Goal: Complete application form: Complete application form

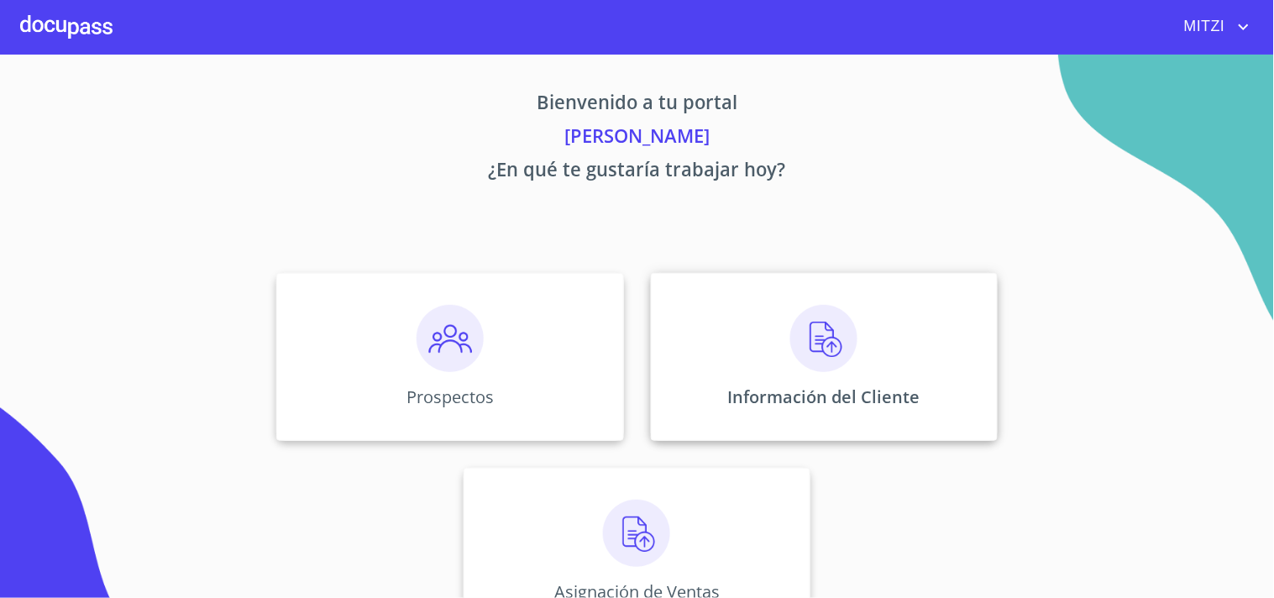
click at [768, 339] on div "Información del Cliente" at bounding box center [824, 357] width 347 height 168
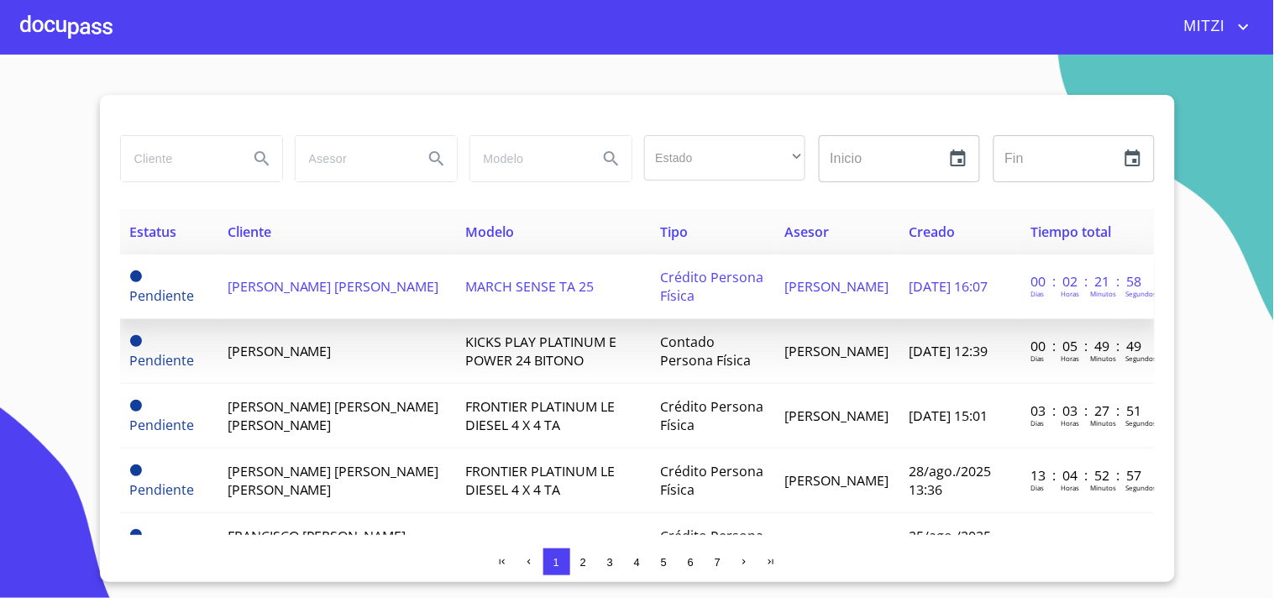
click at [291, 284] on span "[PERSON_NAME] [PERSON_NAME]" at bounding box center [334, 286] width 212 height 18
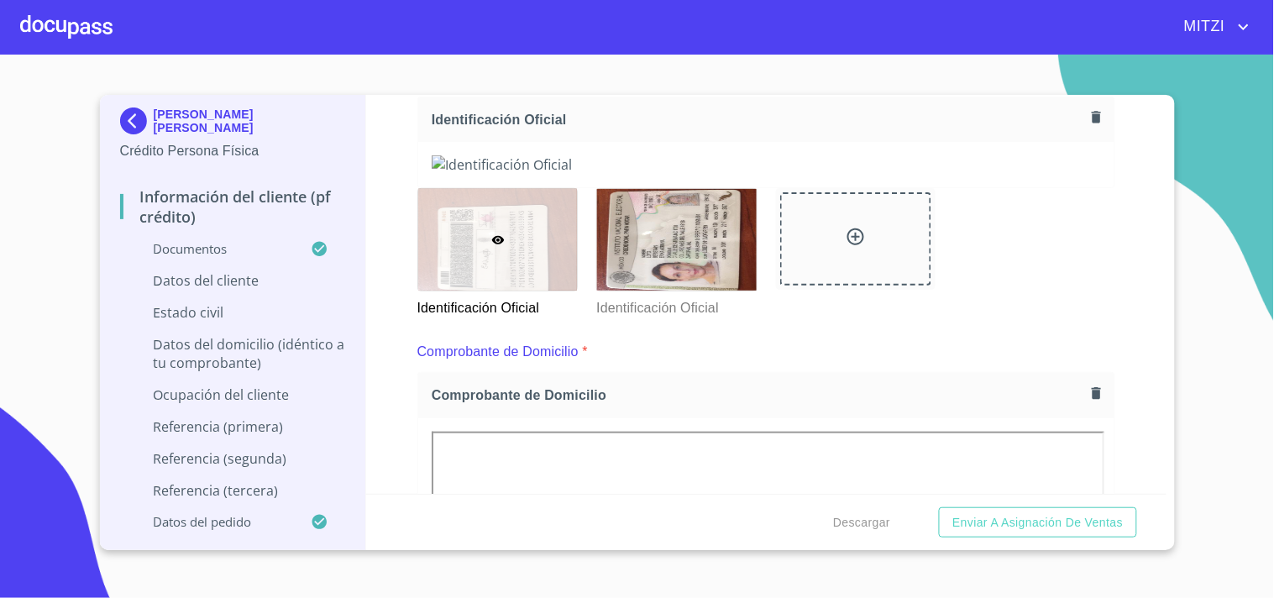
scroll to position [283, 0]
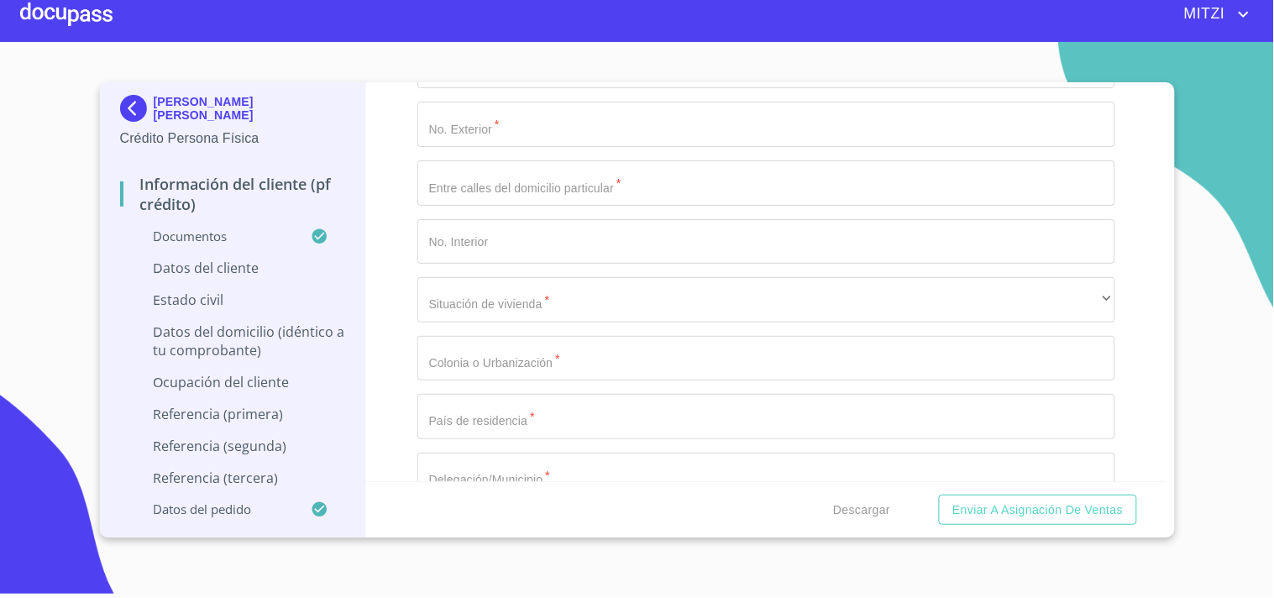
scroll to position [5954, 0]
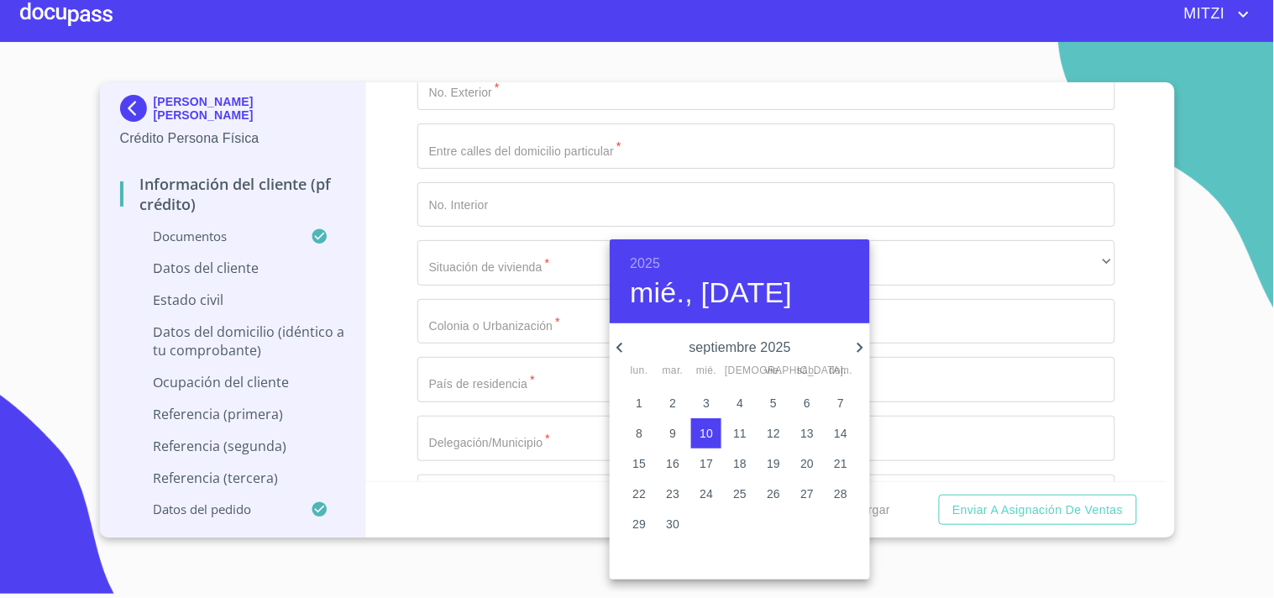
click at [647, 261] on h6 "2025" at bounding box center [645, 264] width 30 height 24
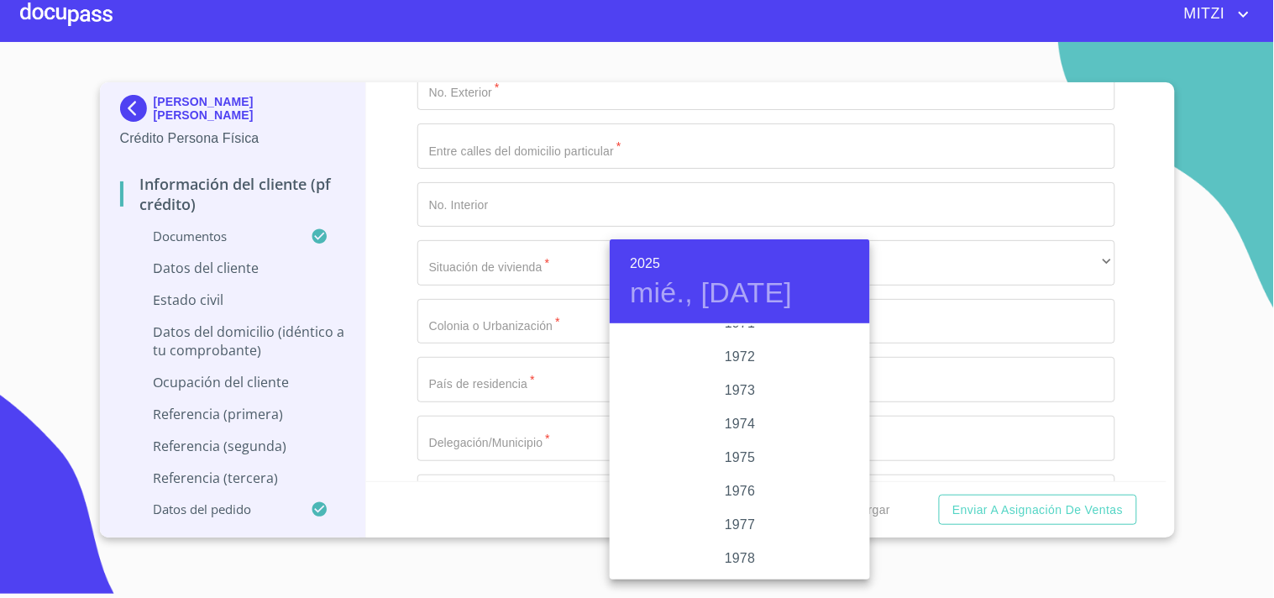
scroll to position [1526, 0]
click at [733, 353] on div "1971" at bounding box center [740, 361] width 260 height 34
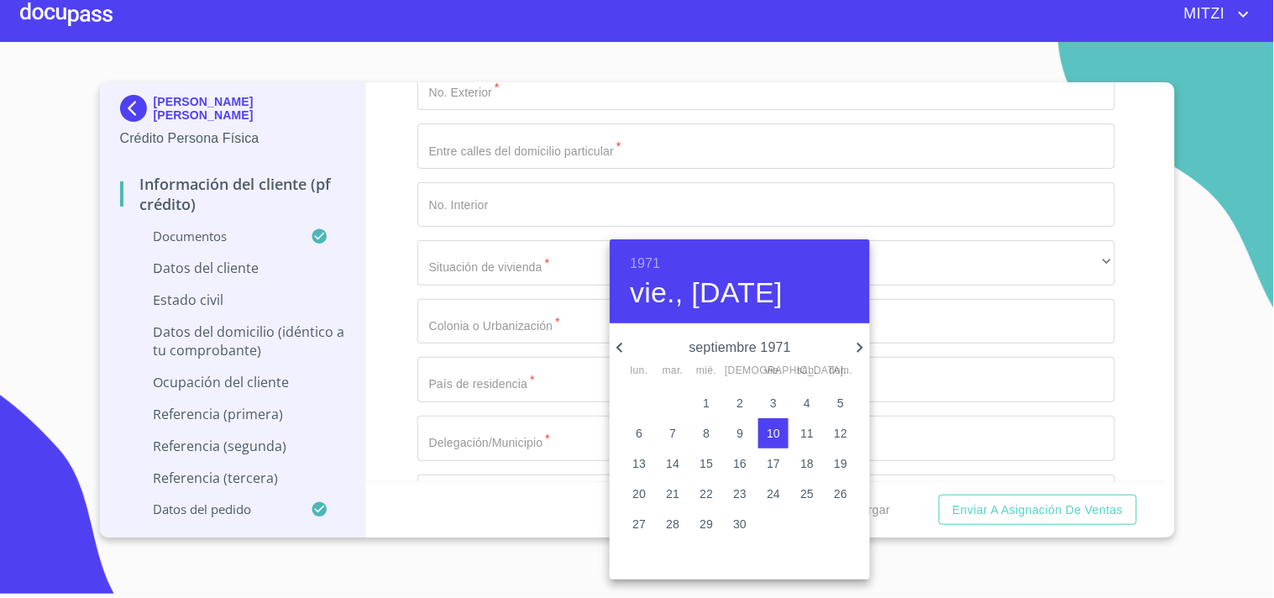
click at [626, 348] on icon "button" at bounding box center [620, 348] width 20 height 20
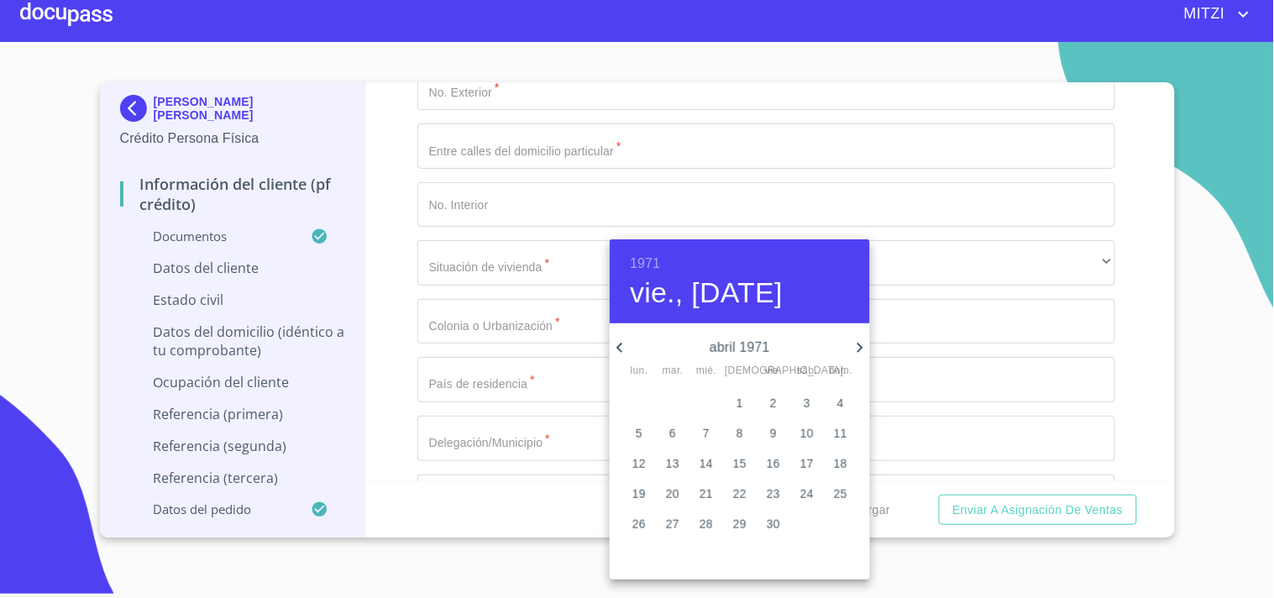
click at [626, 348] on icon "button" at bounding box center [620, 348] width 20 height 20
click at [835, 428] on p "10" at bounding box center [840, 433] width 13 height 17
type input "10 de ene. de 1971"
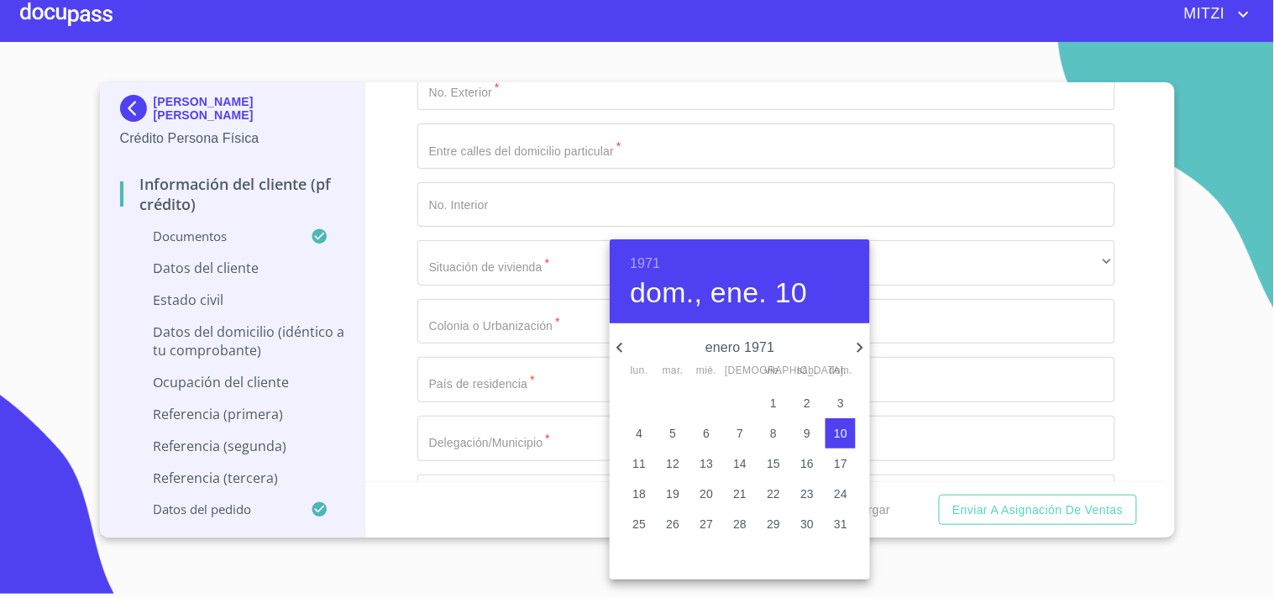
click at [476, 277] on div at bounding box center [637, 299] width 1274 height 598
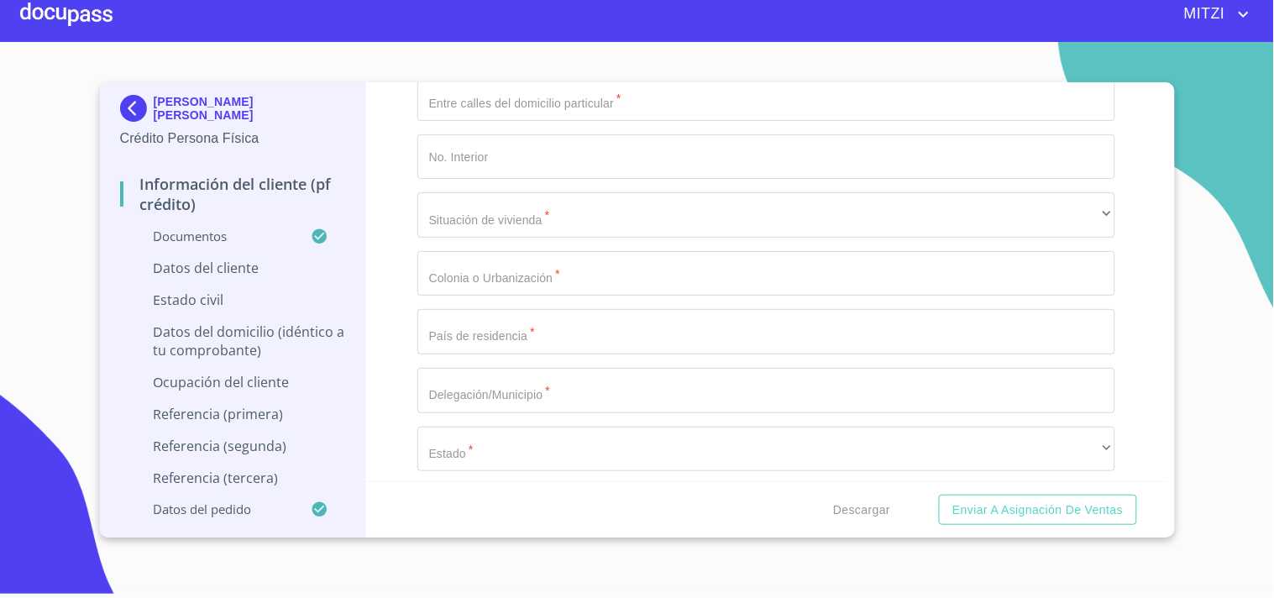
scroll to position [6047, 0]
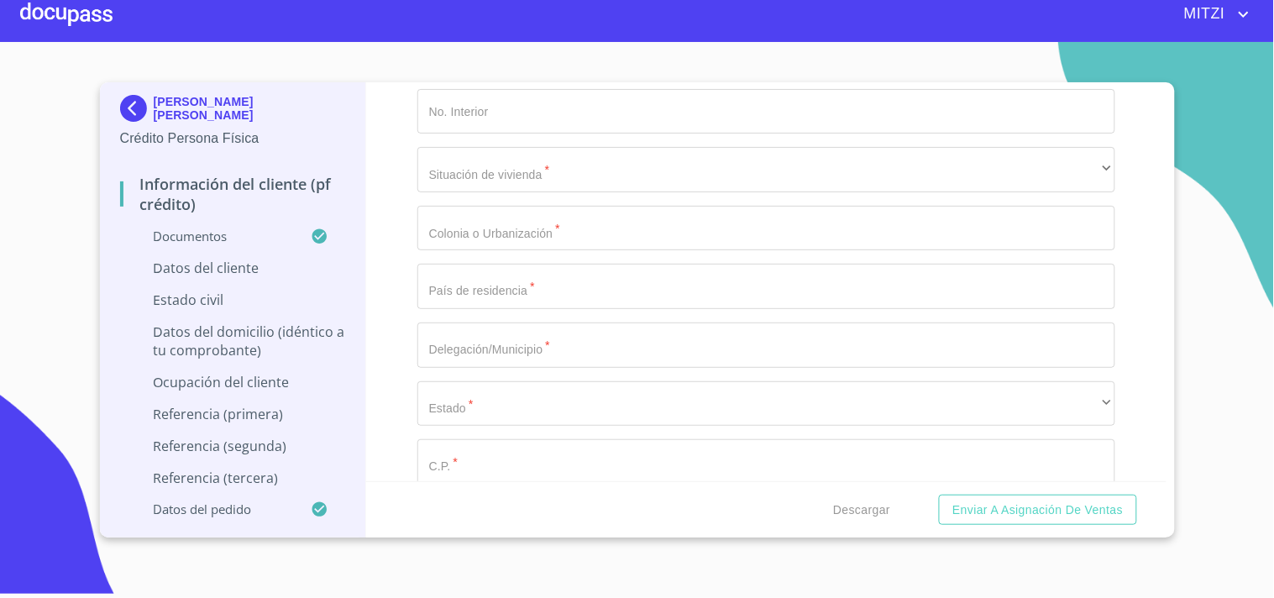
paste input "LOBE710110RB1"
type input "LOBE710110RB1"
paste input "LOBE710110RB1"
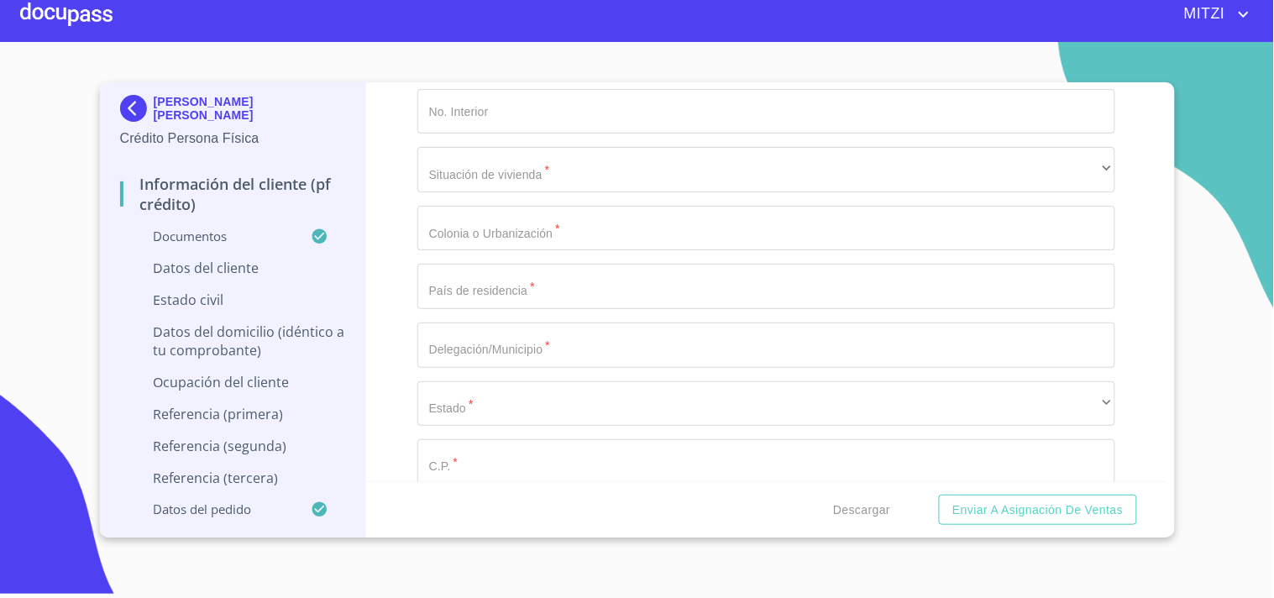
type input "LOBE710110MDFYRR19"
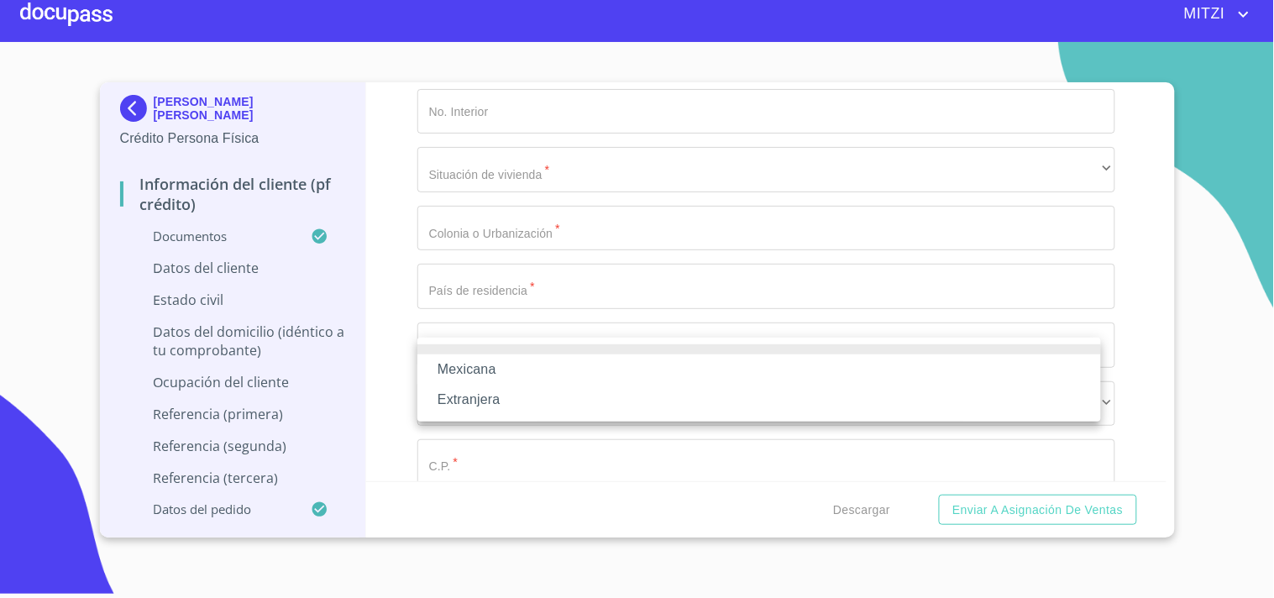
click at [493, 366] on li "Mexicana" at bounding box center [758, 369] width 683 height 30
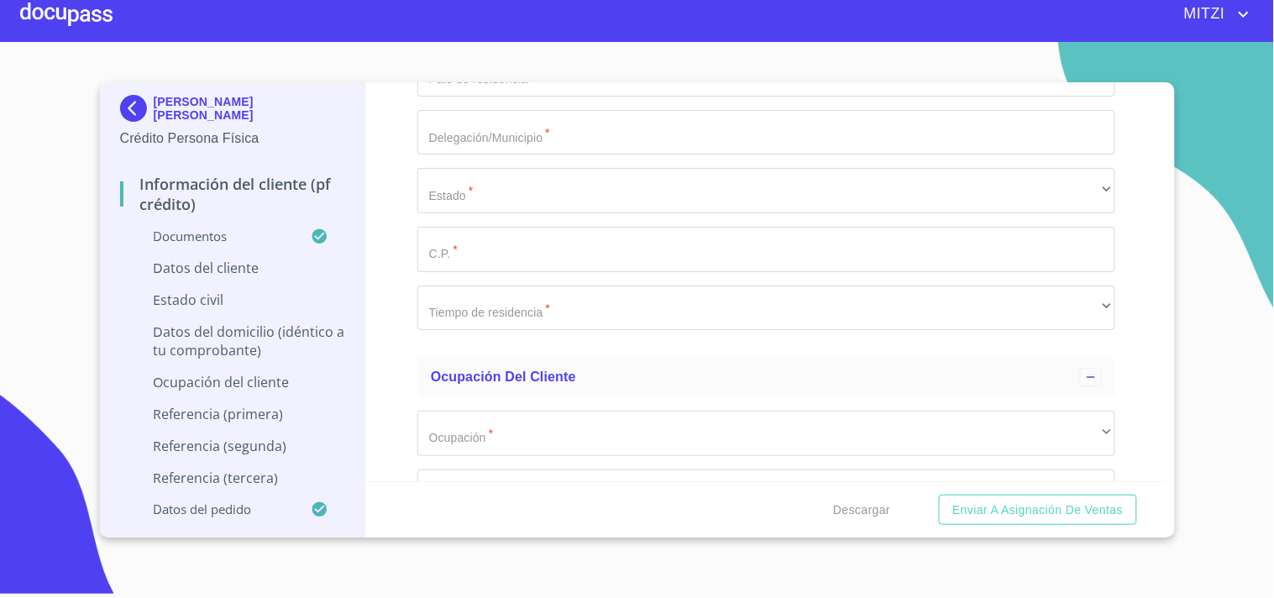
scroll to position [6327, 0]
type input "[GEOGRAPHIC_DATA]"
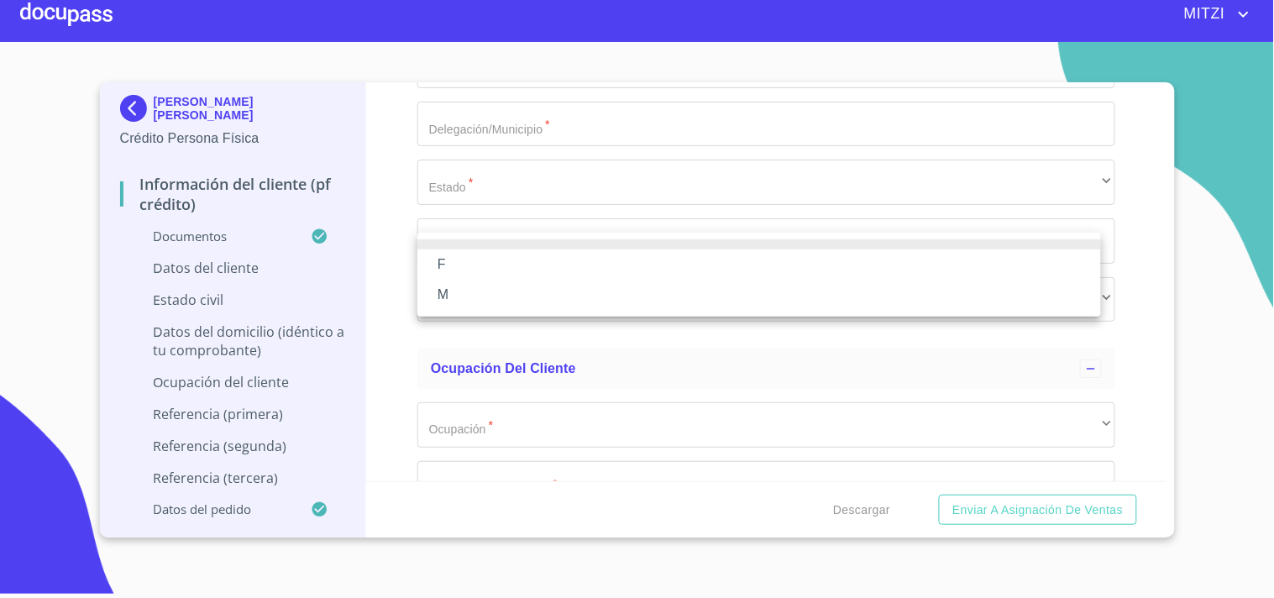
click at [454, 258] on li "F" at bounding box center [758, 264] width 683 height 30
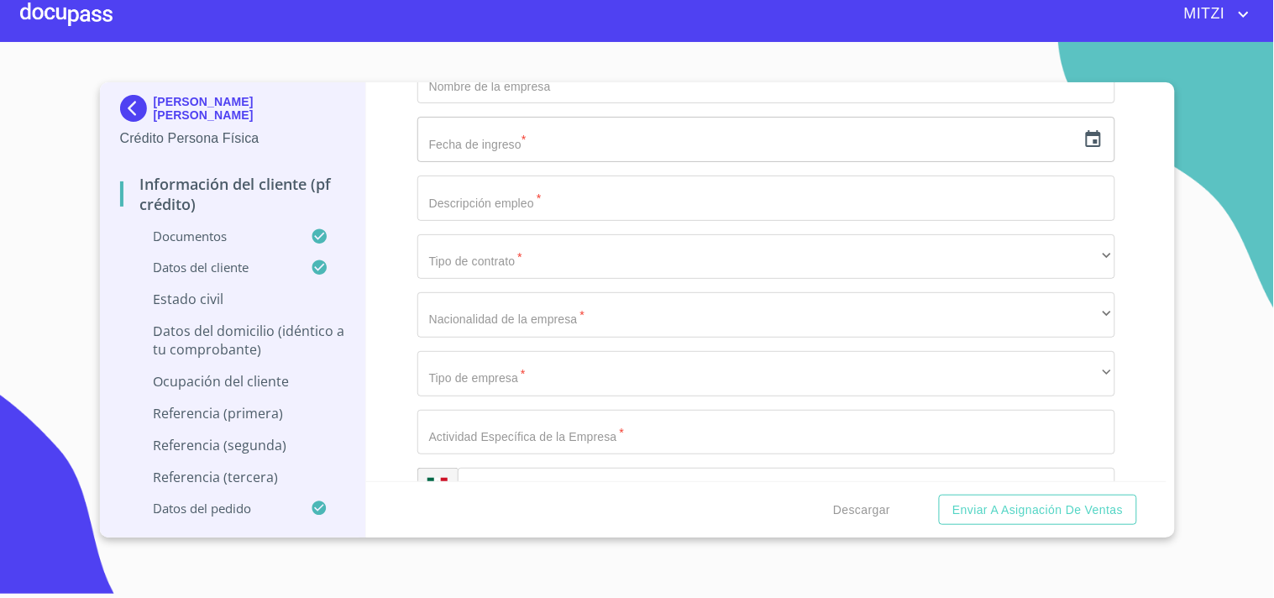
scroll to position [6541, 0]
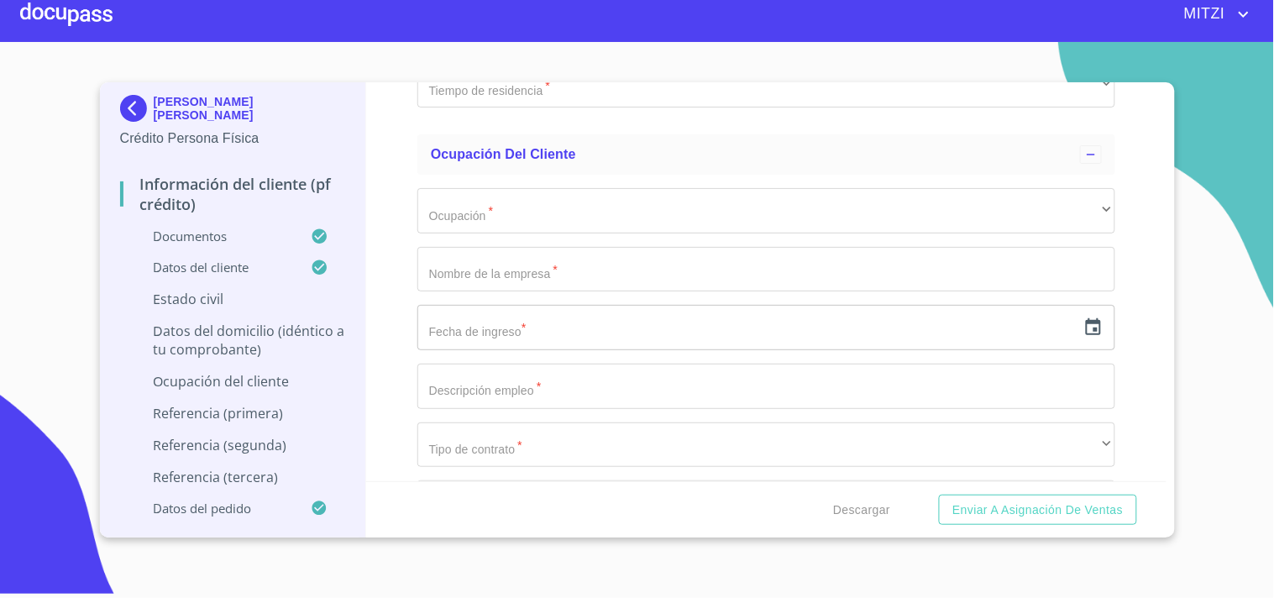
type input "AV V DE ATEMAJAC"
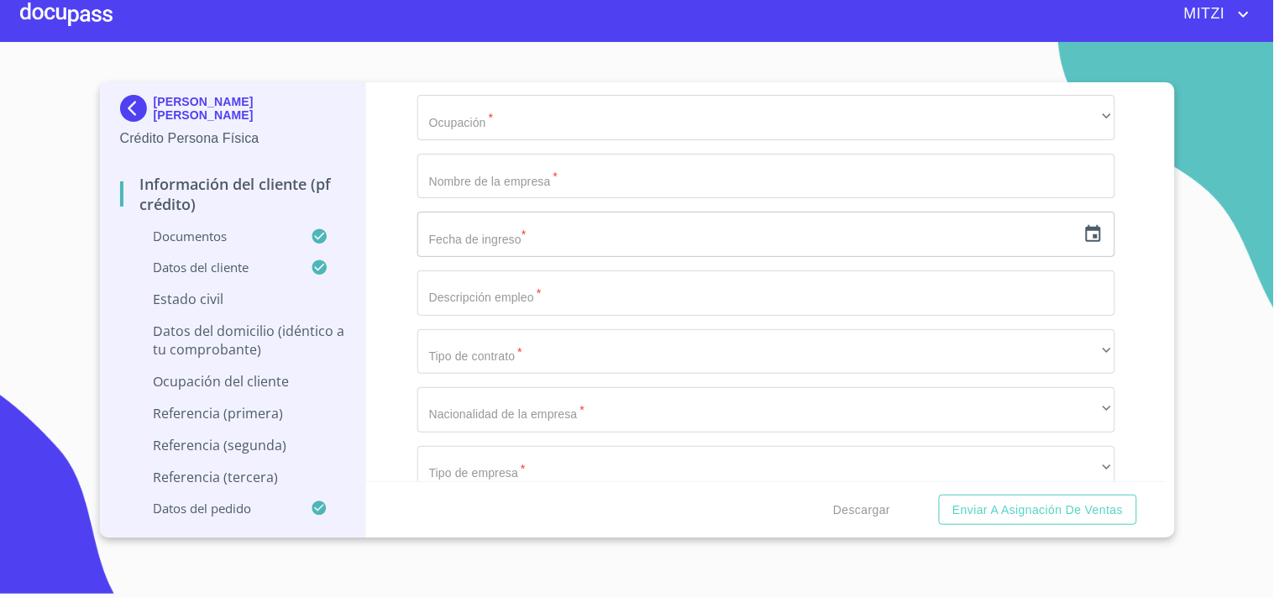
type input "1790"
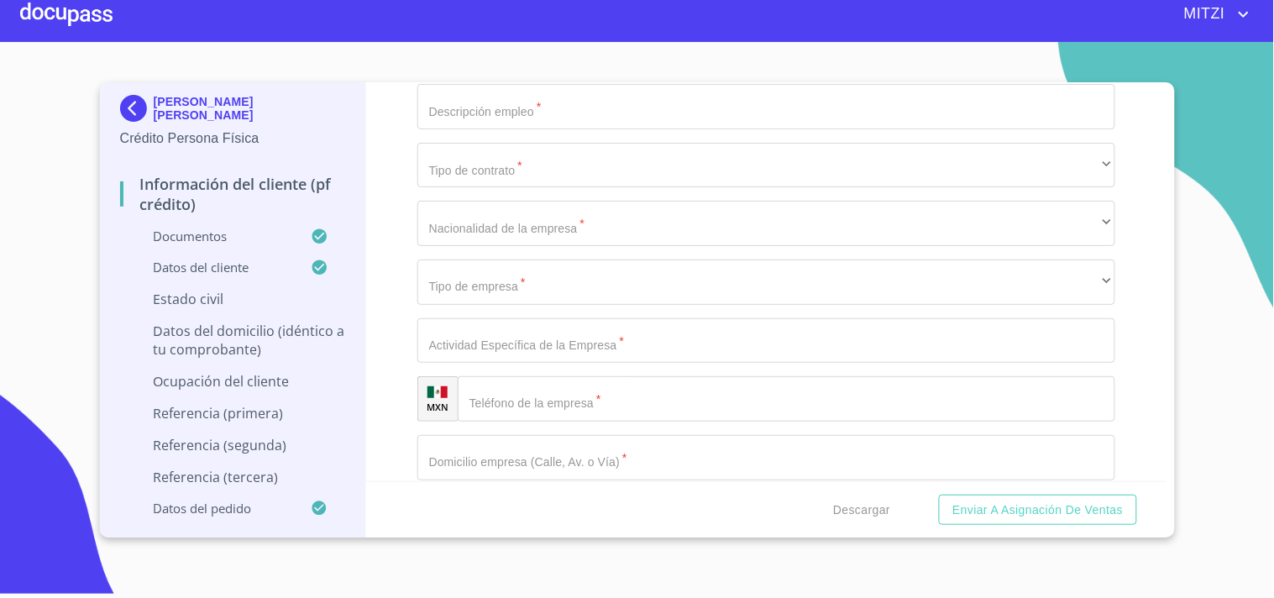
type input "ESQ [PERSON_NAME] DE GPE"
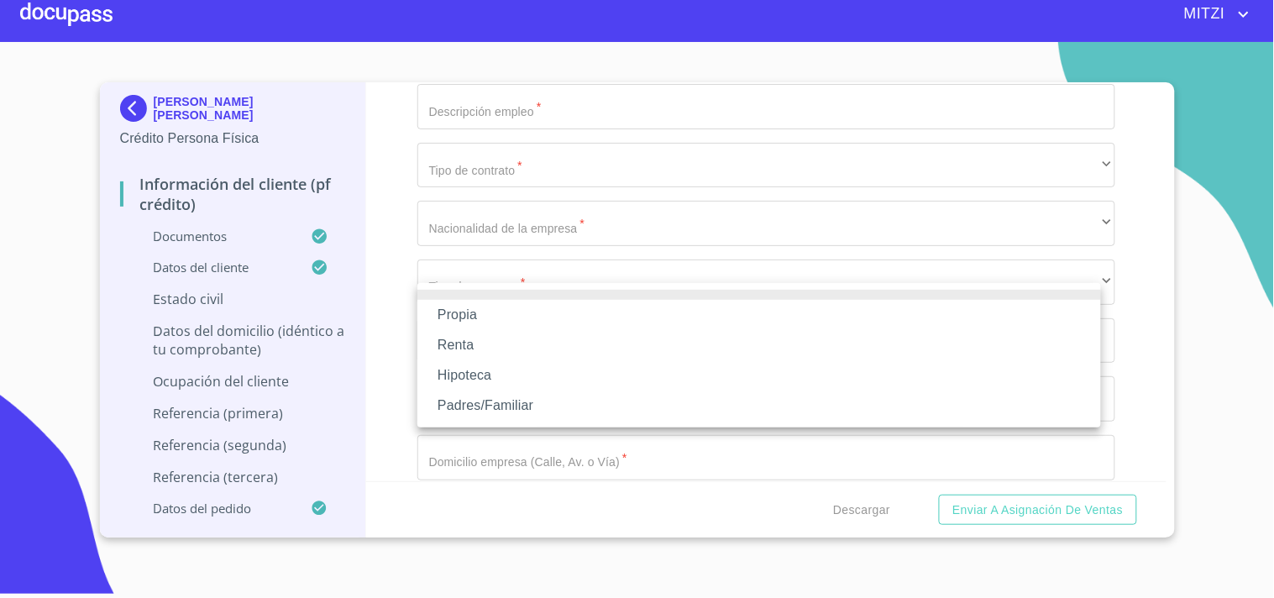
click at [376, 337] on div at bounding box center [637, 299] width 1274 height 598
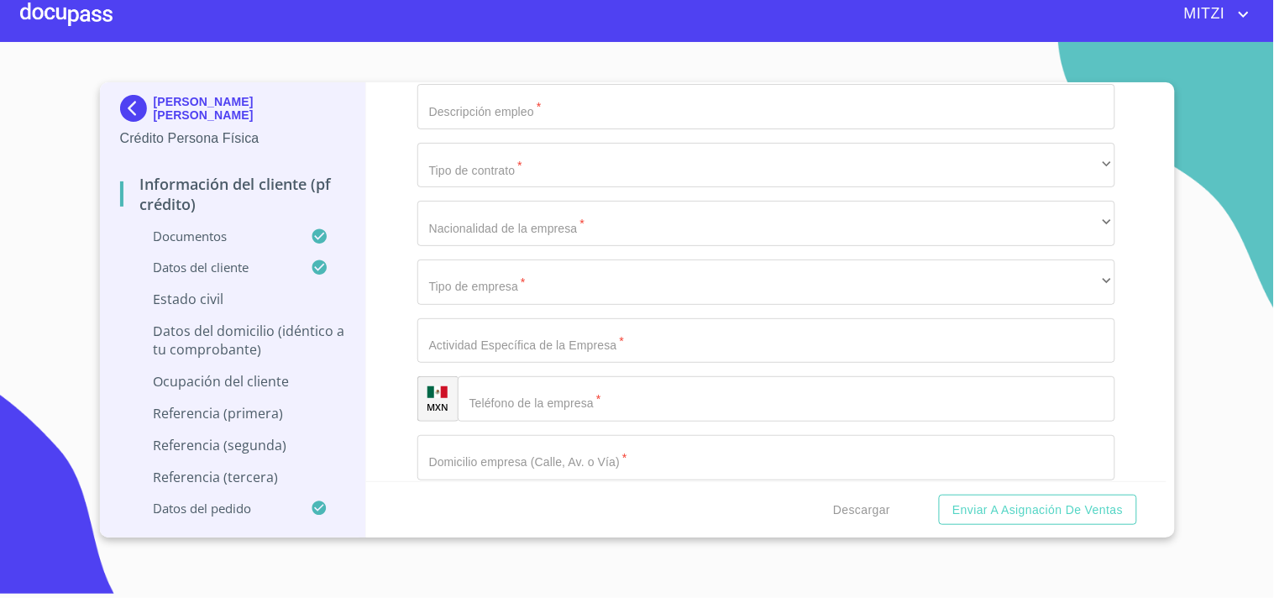
type input "JARDINES DEL [PERSON_NAME]"
type input "[GEOGRAPHIC_DATA]"
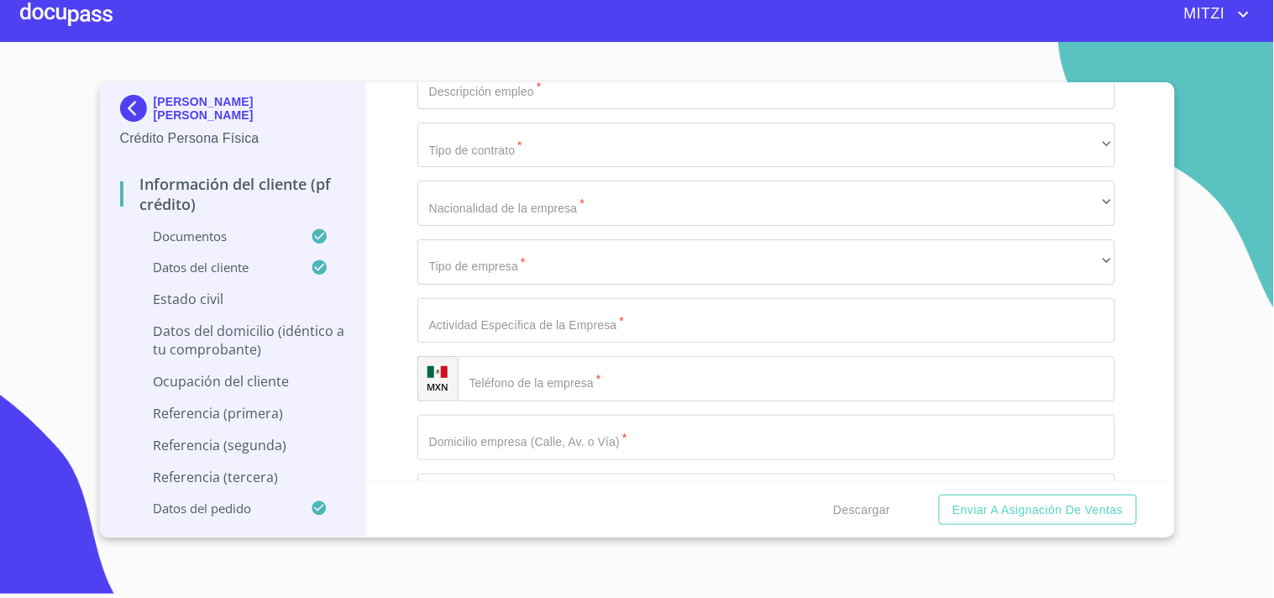
type input "ZAPOPAN"
type input "45138"
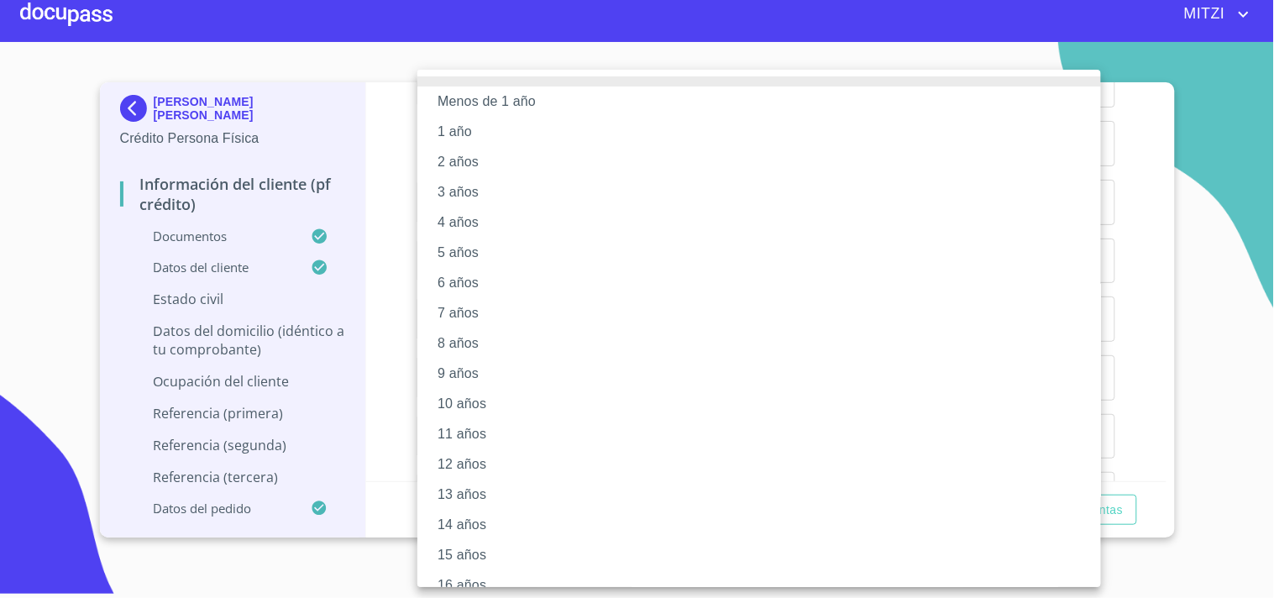
click at [395, 359] on div at bounding box center [637, 299] width 1274 height 598
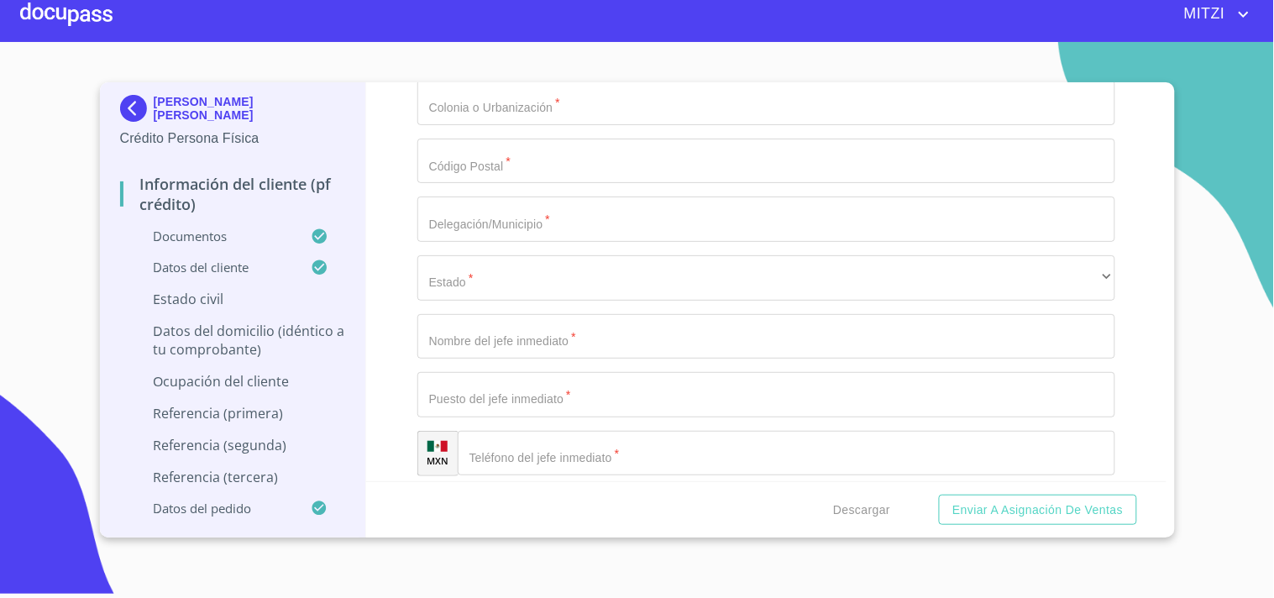
scroll to position [7356, 0]
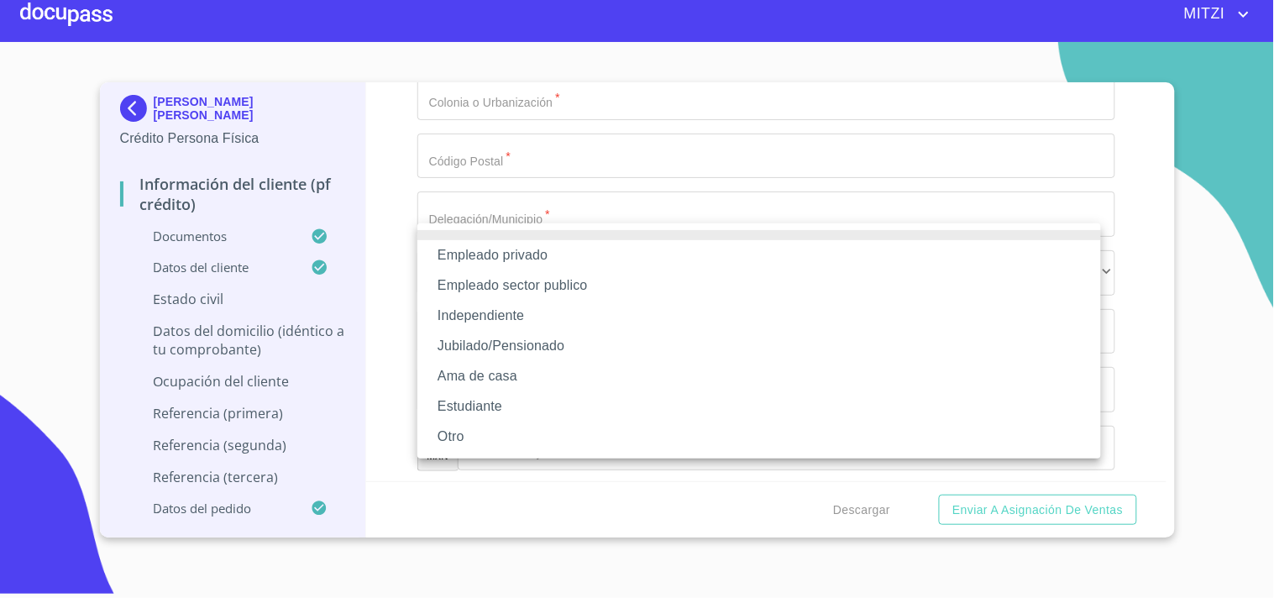
click at [390, 237] on div at bounding box center [637, 299] width 1274 height 598
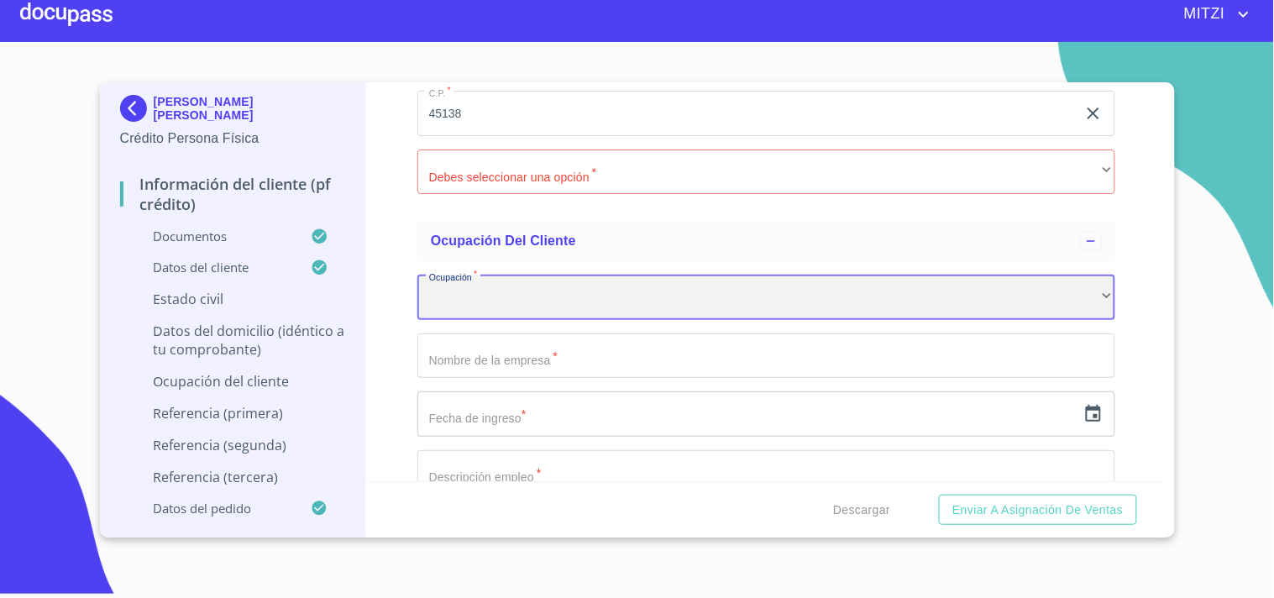
scroll to position [6517, 0]
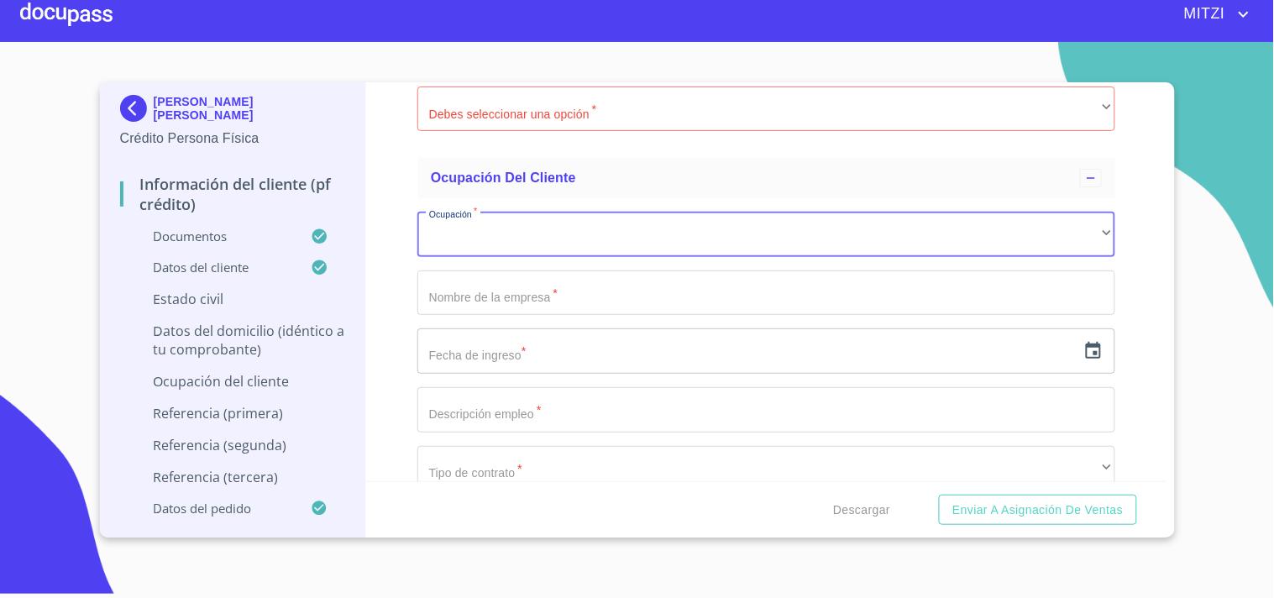
click at [1112, 210] on div "Información del cliente (PF crédito) Documentos Documento de identificación.   …" at bounding box center [766, 281] width 800 height 399
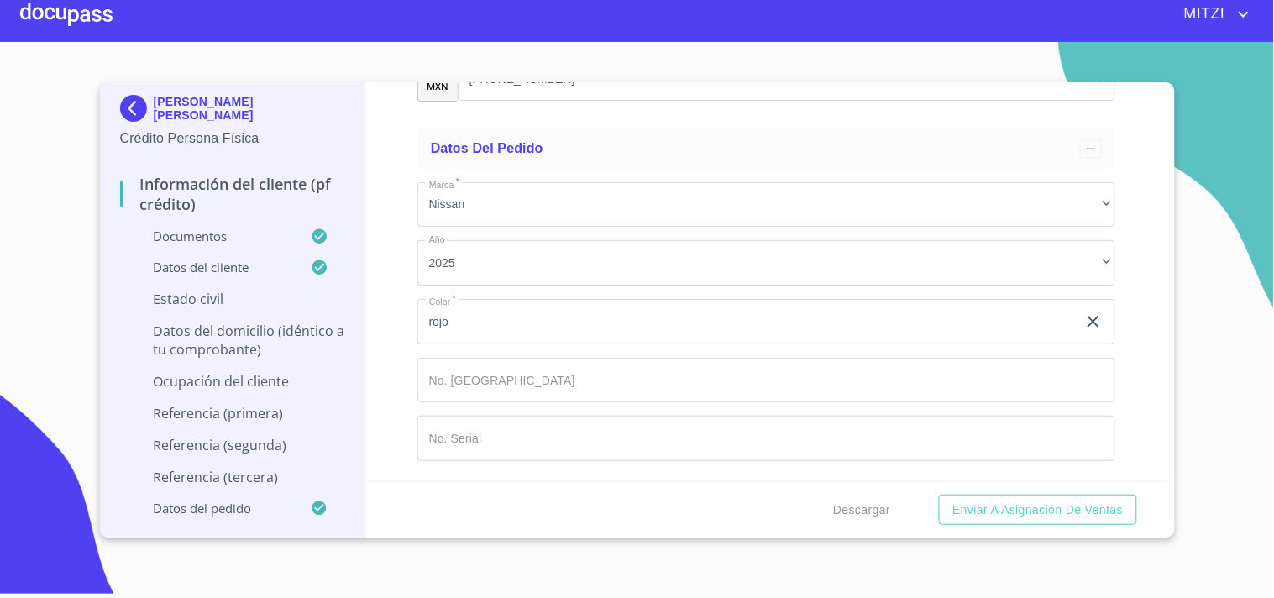
scroll to position [9632, 0]
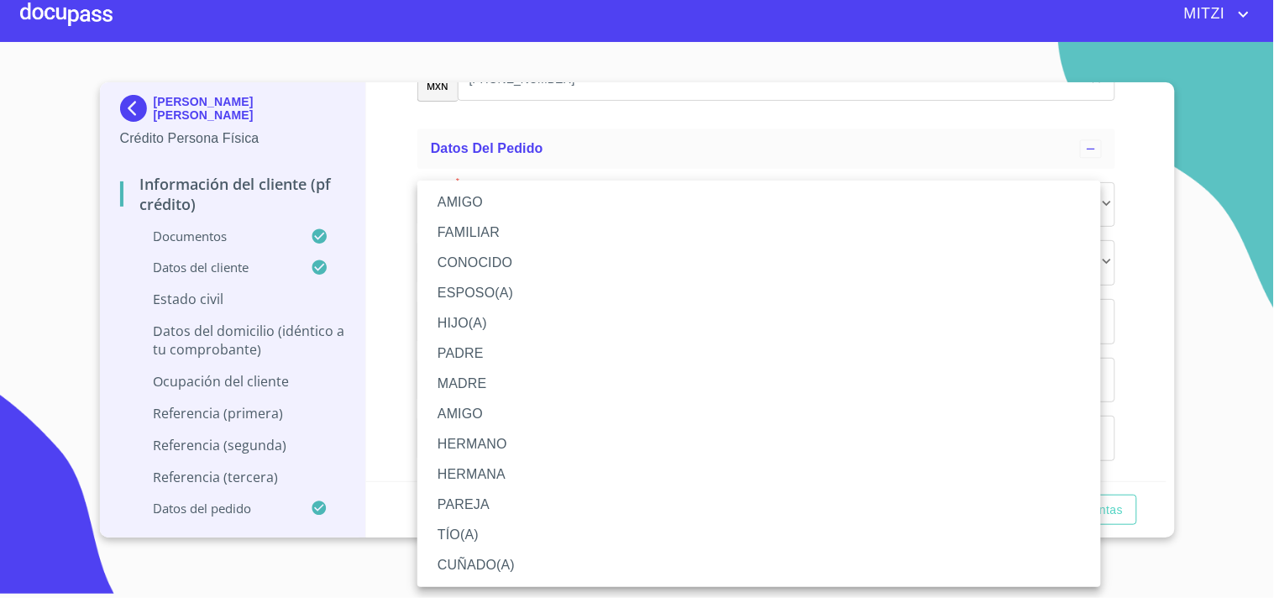
click at [506, 181] on ul "AMIGO FAMILIAR CONOCIDO ESPOSO(A) HIJO(A) PADRE MADRE AMIGO HERMANO [PERSON_NAM…" at bounding box center [758, 384] width 683 height 406
click at [502, 200] on li "AMIGO" at bounding box center [758, 202] width 683 height 30
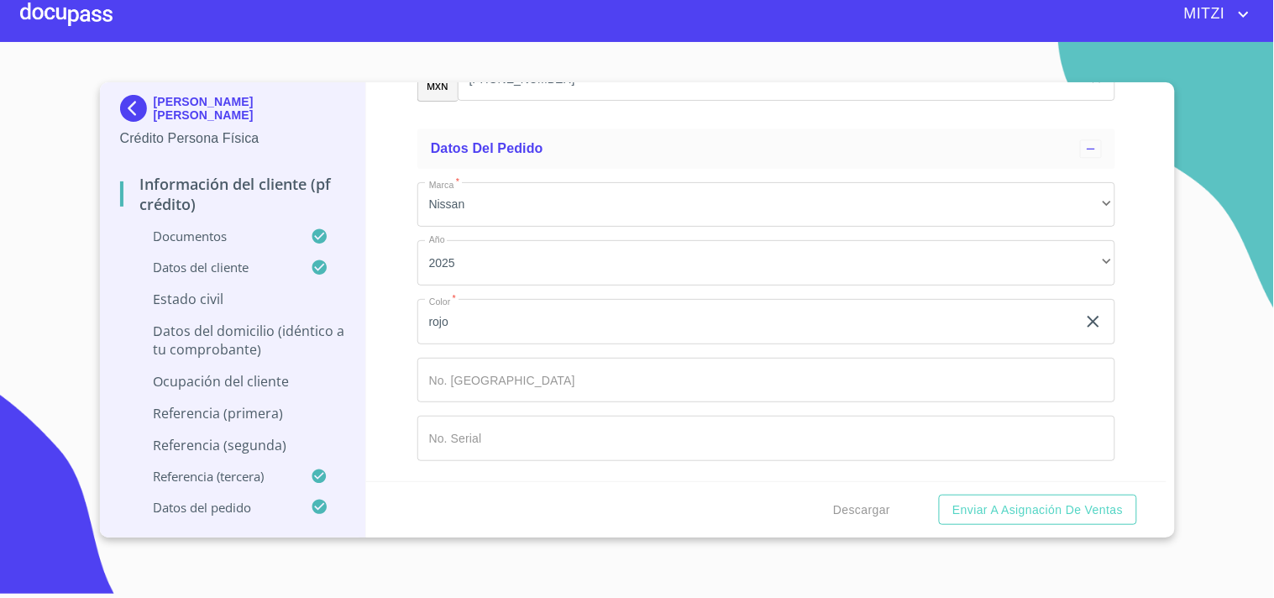
scroll to position [9444, 0]
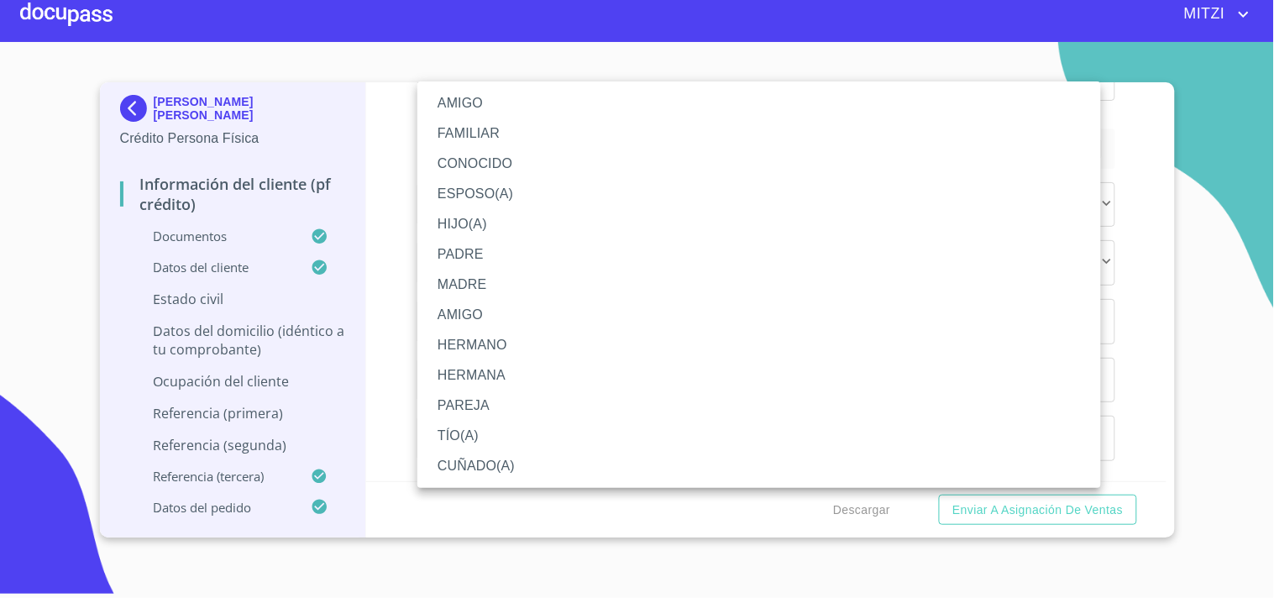
click at [546, 97] on li "AMIGO" at bounding box center [758, 103] width 683 height 30
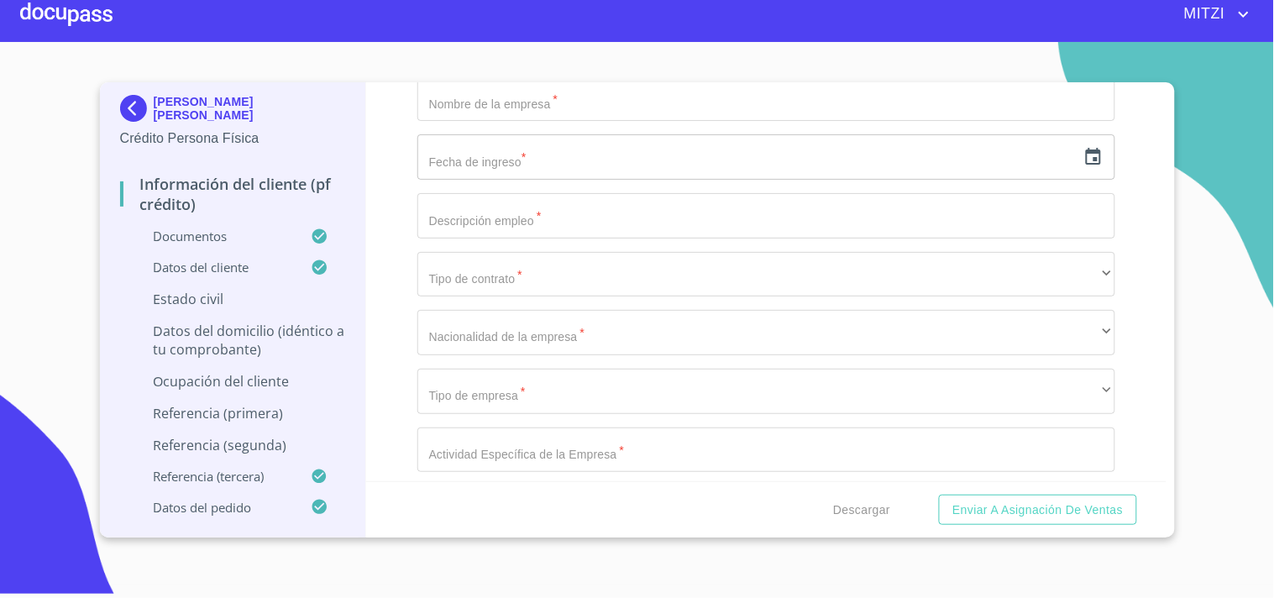
scroll to position [6765, 0]
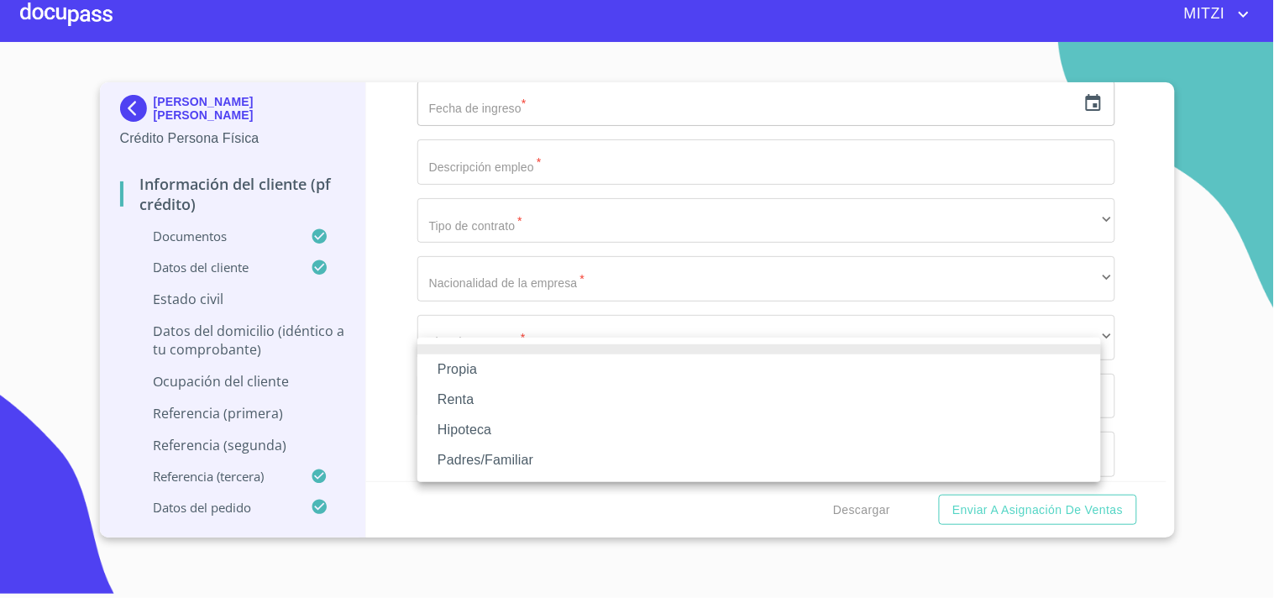
click at [474, 406] on li "Renta" at bounding box center [758, 400] width 683 height 30
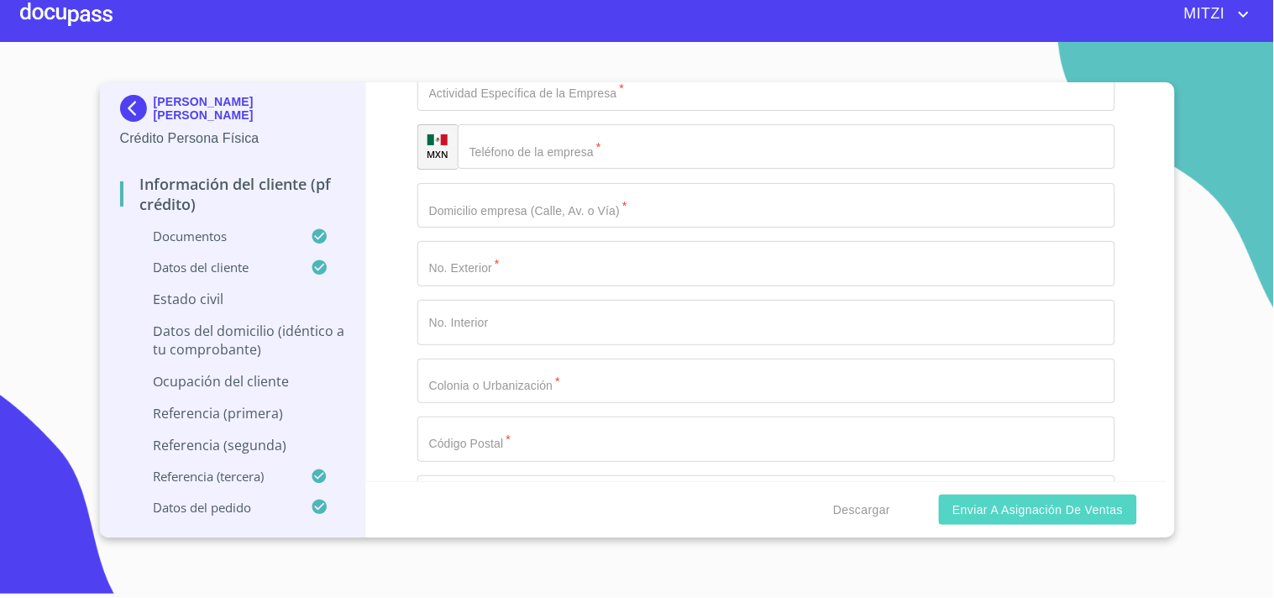
scroll to position [7139, 0]
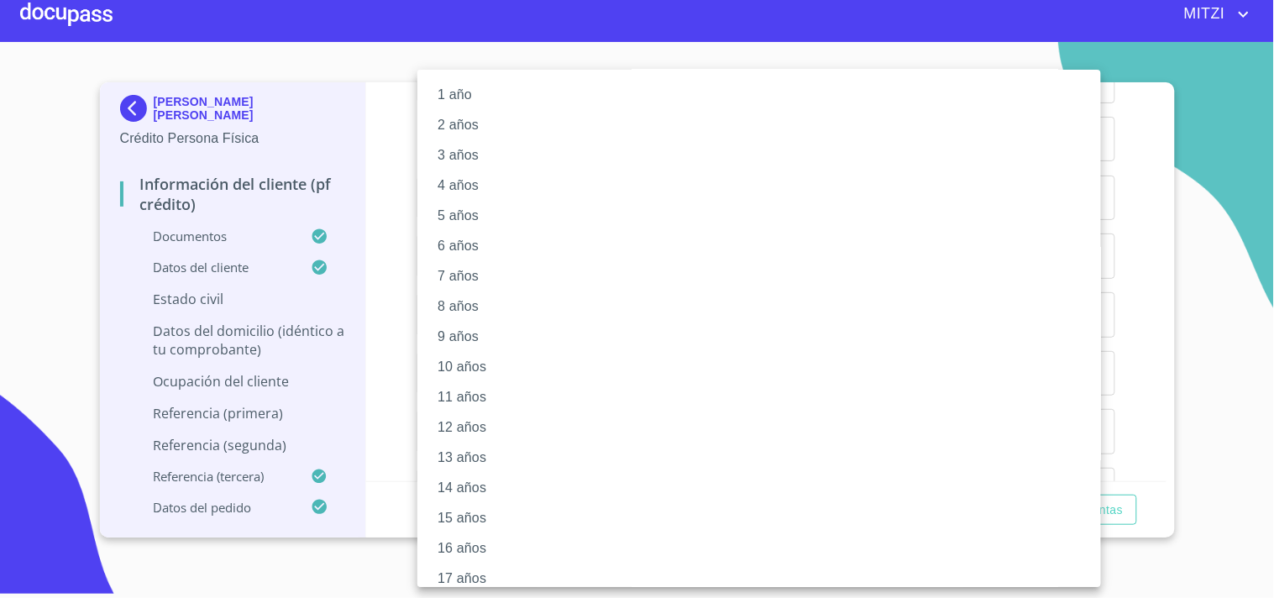
scroll to position [139, 0]
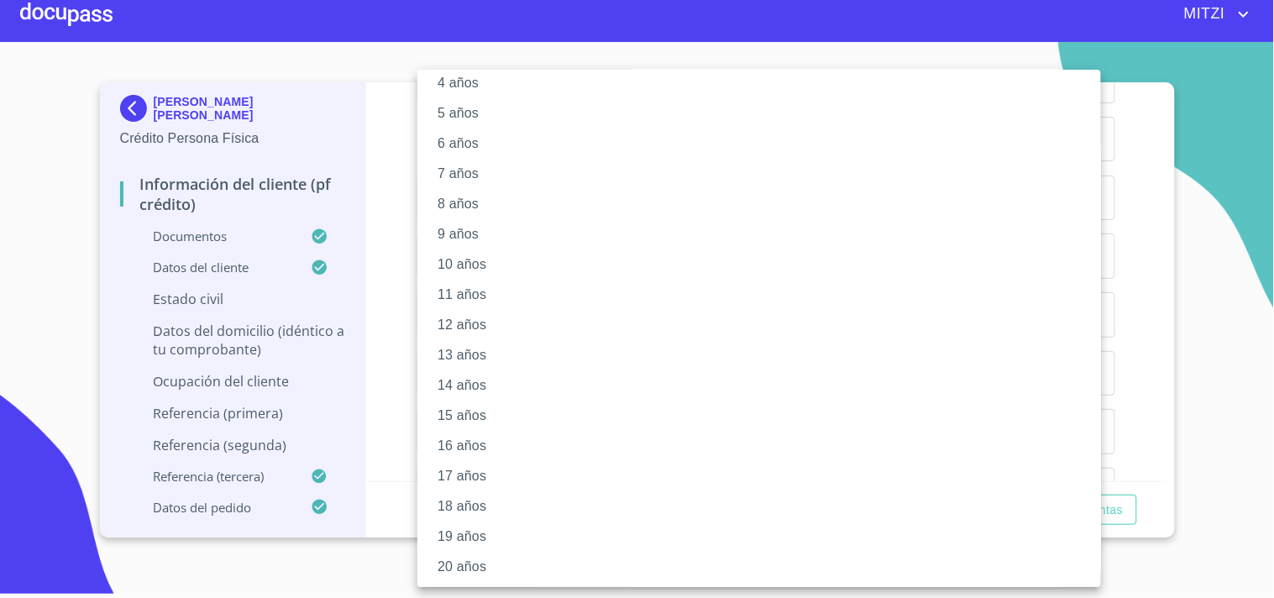
click at [502, 501] on li "18 años" at bounding box center [766, 506] width 698 height 30
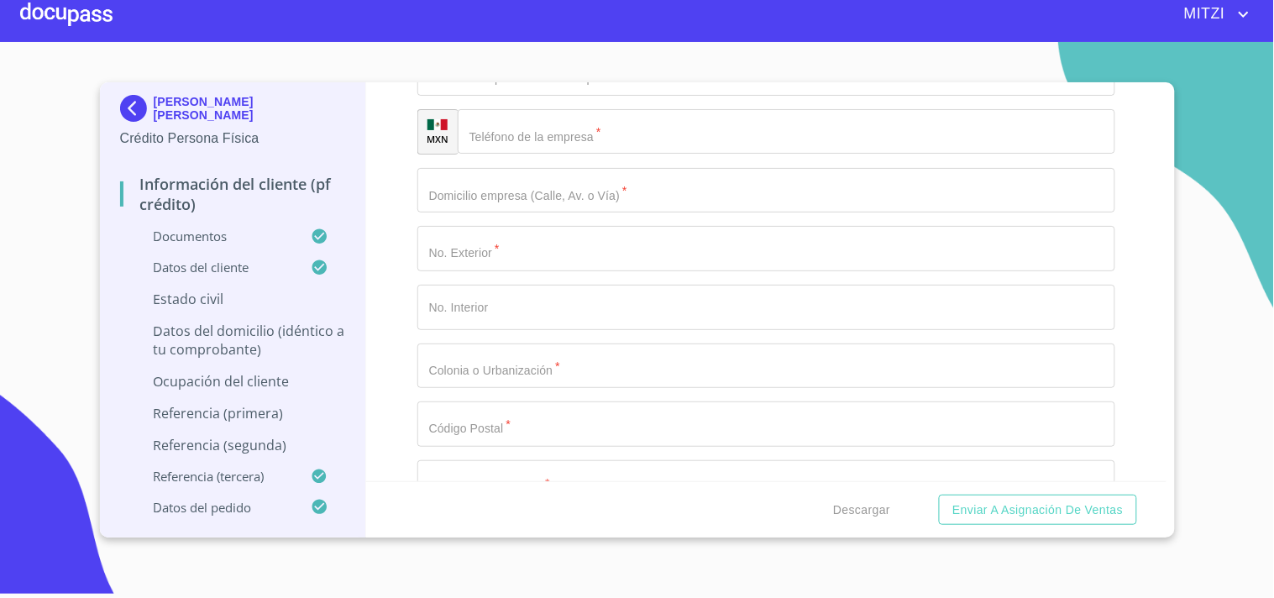
scroll to position [7163, 0]
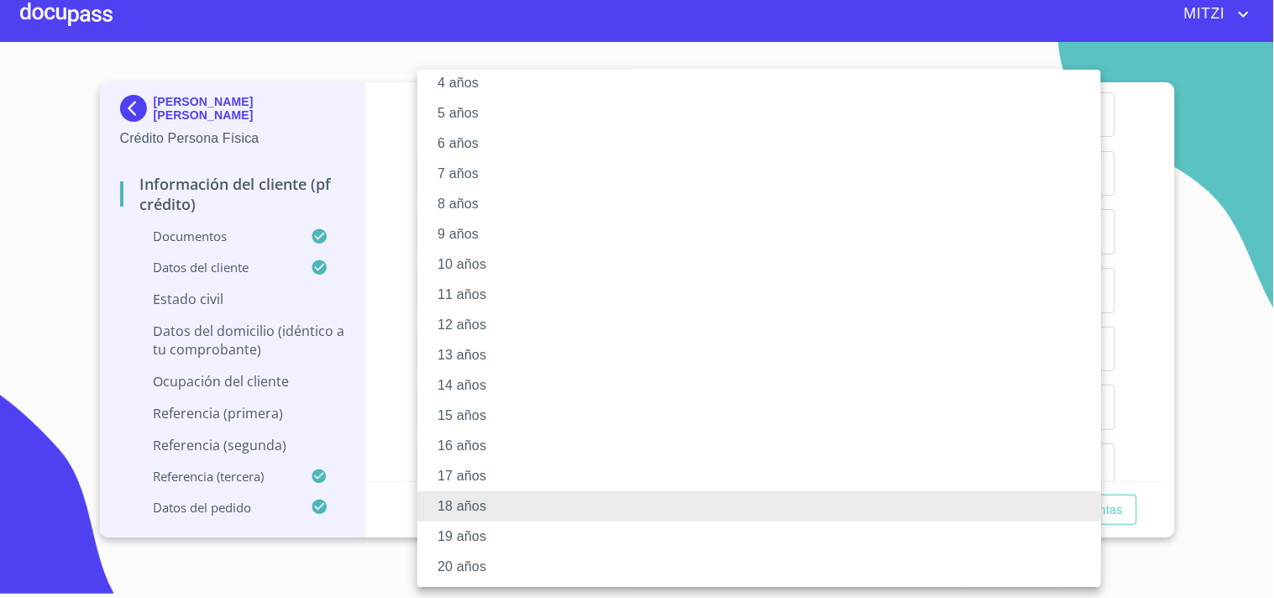
click at [491, 579] on li "20 años" at bounding box center [766, 567] width 698 height 30
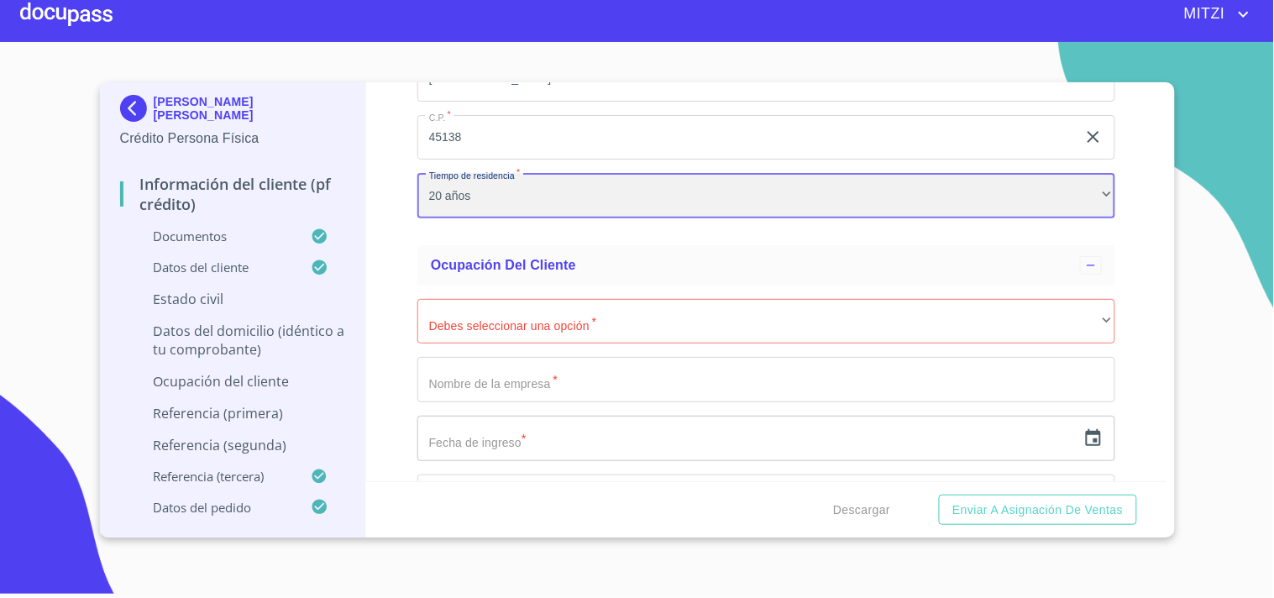
scroll to position [6452, 0]
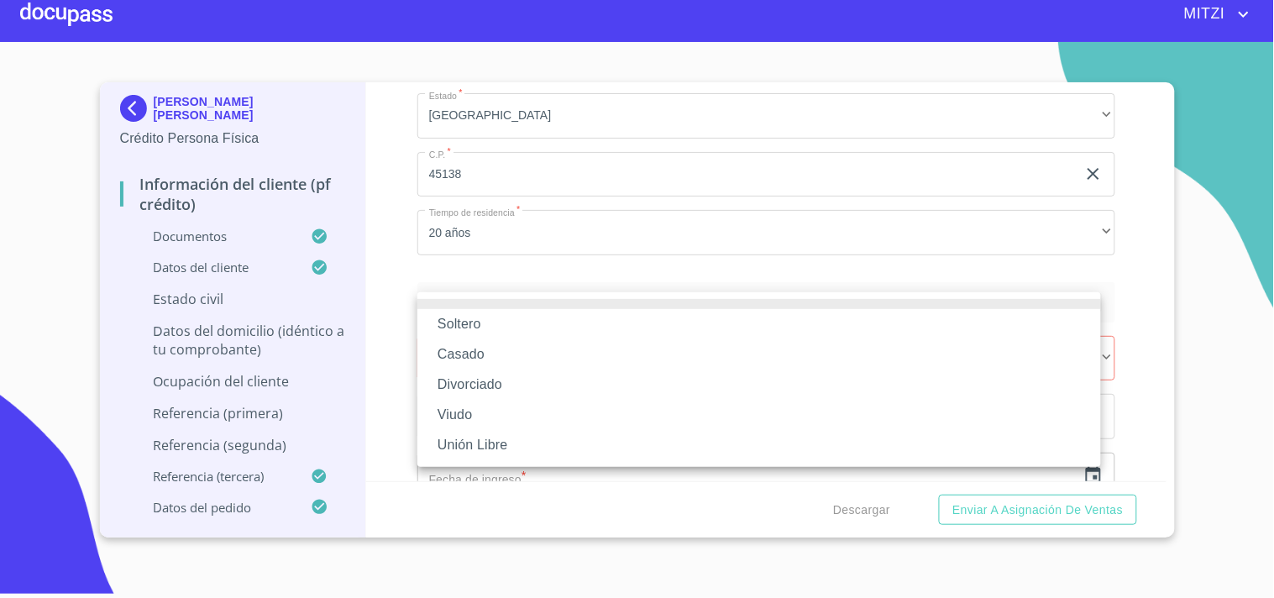
click at [481, 386] on li "Divorciado" at bounding box center [758, 384] width 683 height 30
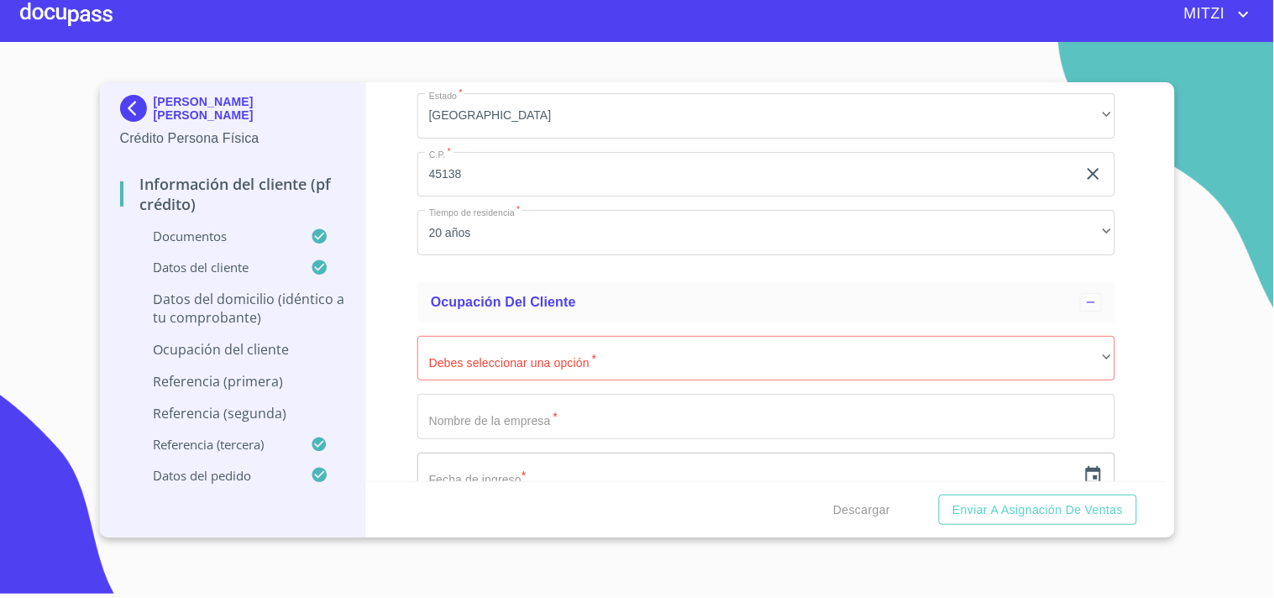
click at [1153, 481] on div "Descargar Enviar a Asignación de Ventas" at bounding box center [766, 509] width 800 height 57
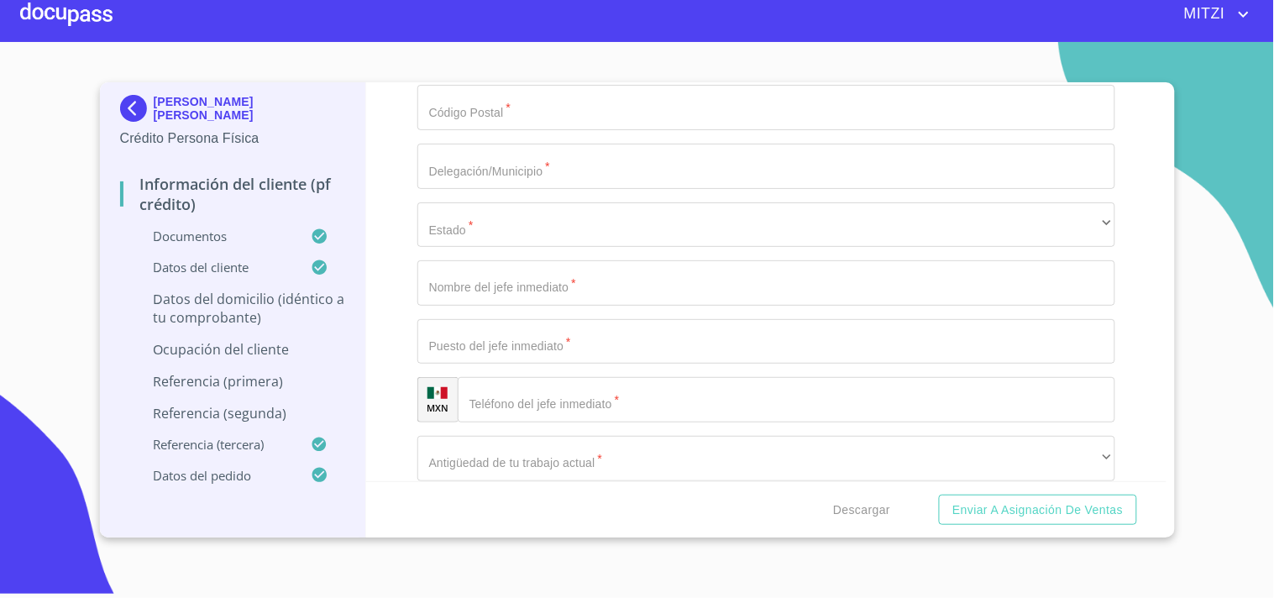
scroll to position [7462, 0]
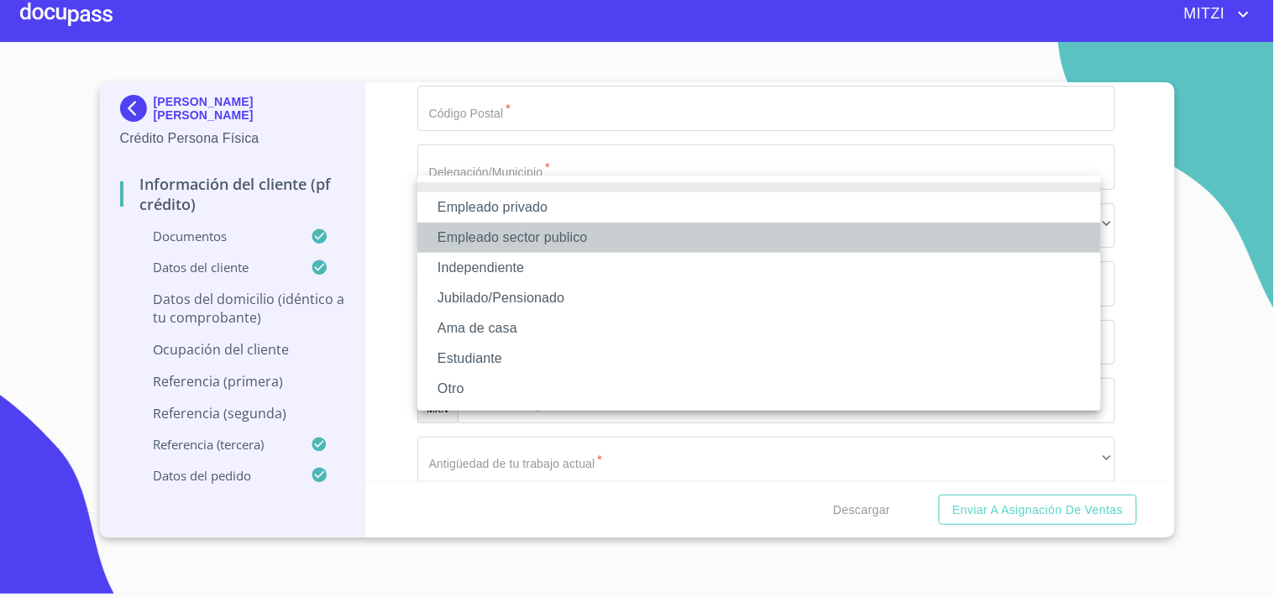
click at [533, 244] on li "Empleado sector publico" at bounding box center [758, 238] width 683 height 30
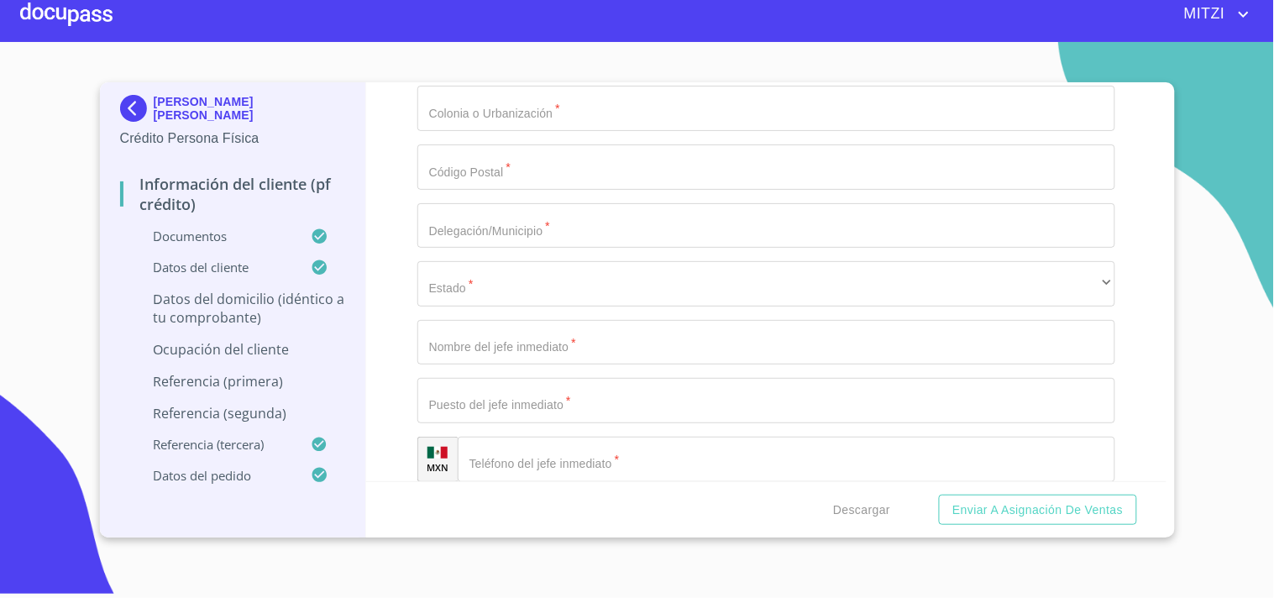
type input "I"
type input "PROFESORA"
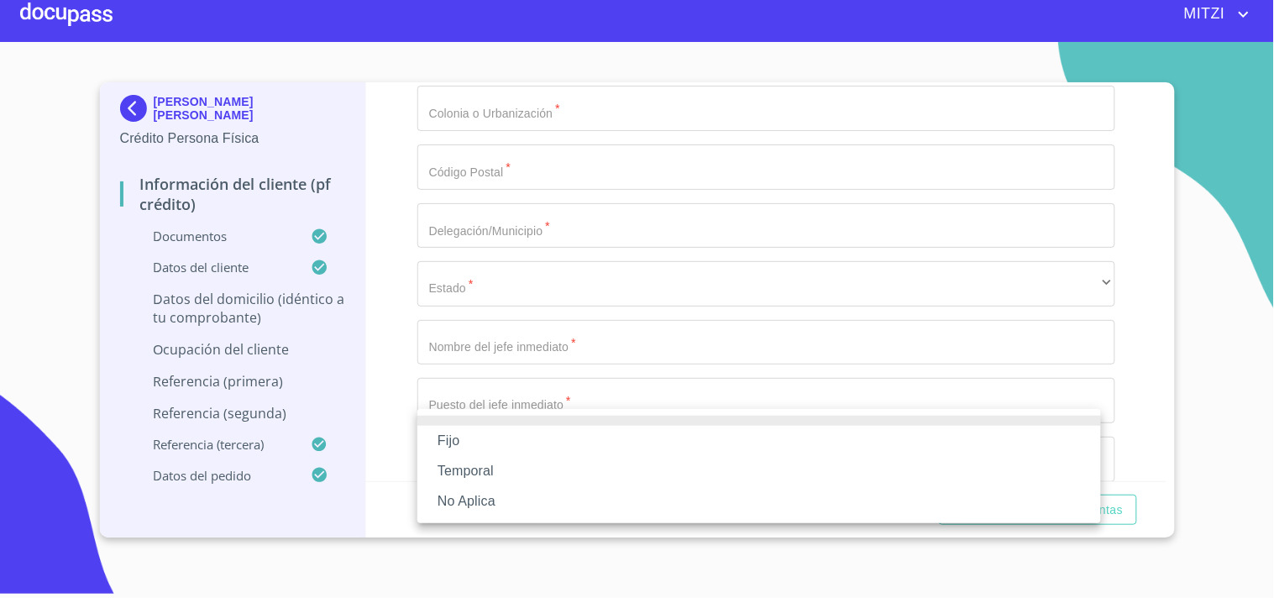
click at [437, 447] on li "Fijo" at bounding box center [758, 441] width 683 height 30
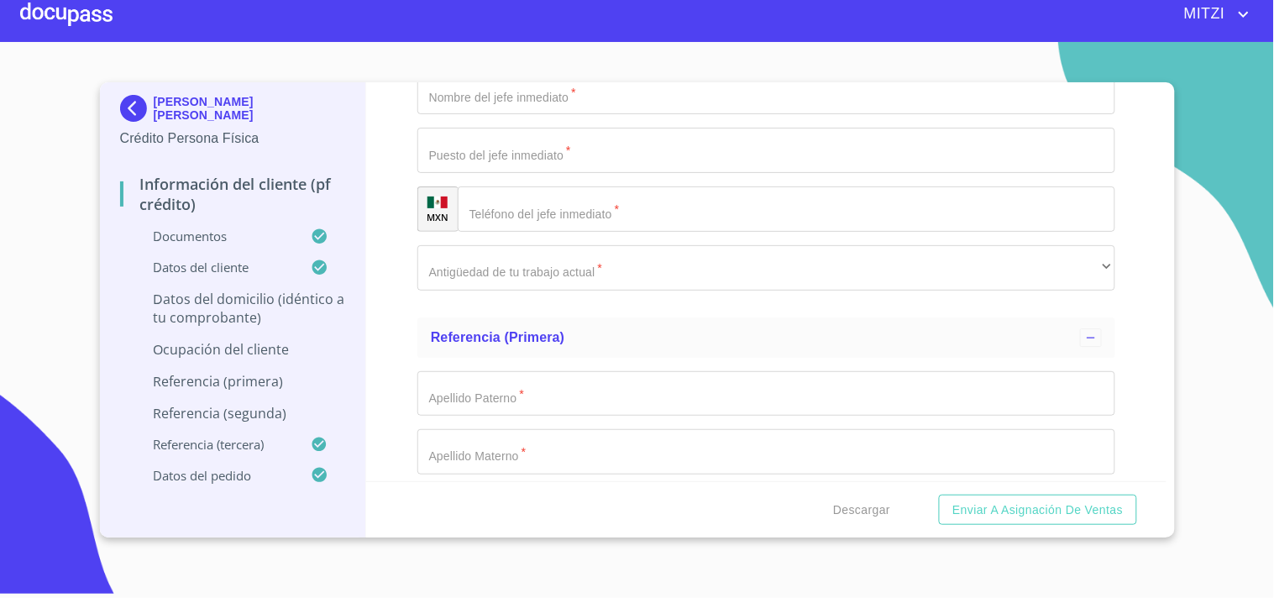
scroll to position [7750, 0]
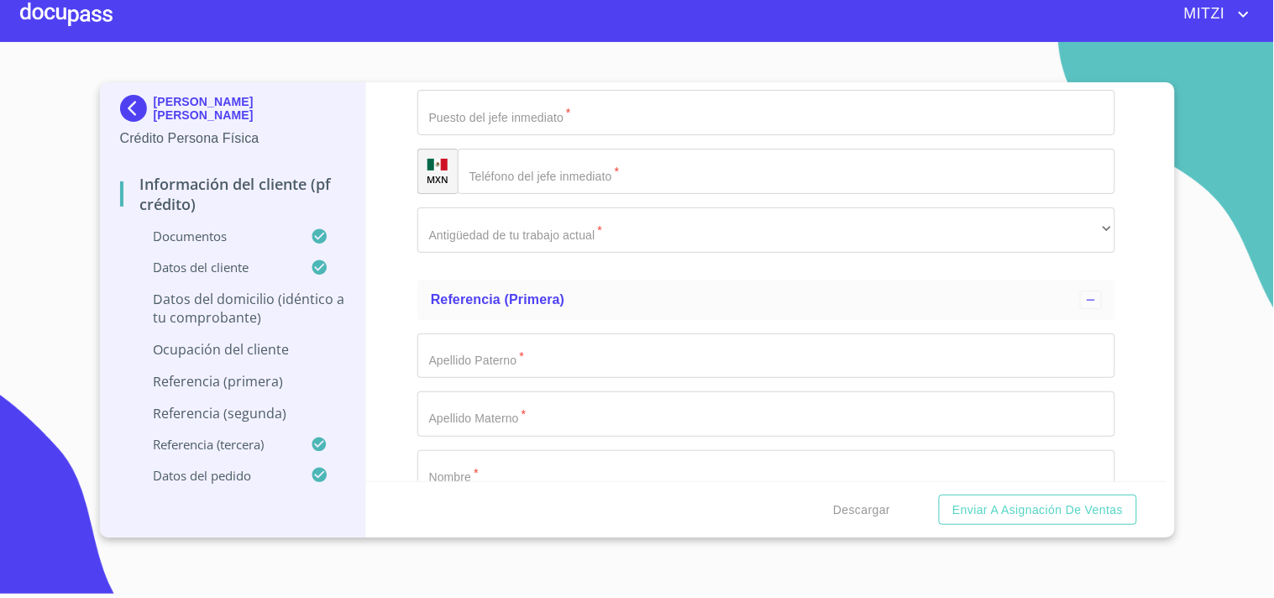
type input "50000"
click at [405, 177] on div "Información del cliente (PF crédito) Documentos Documento de identificación.   …" at bounding box center [766, 281] width 800 height 399
drag, startPoint x: 537, startPoint y: 206, endPoint x: 0, endPoint y: -14, distance: 580.7
click at [0, 0] on html "[PERSON_NAME] [PERSON_NAME] [PERSON_NAME] Crédito Persona Física Información de…" at bounding box center [637, 299] width 1274 height 598
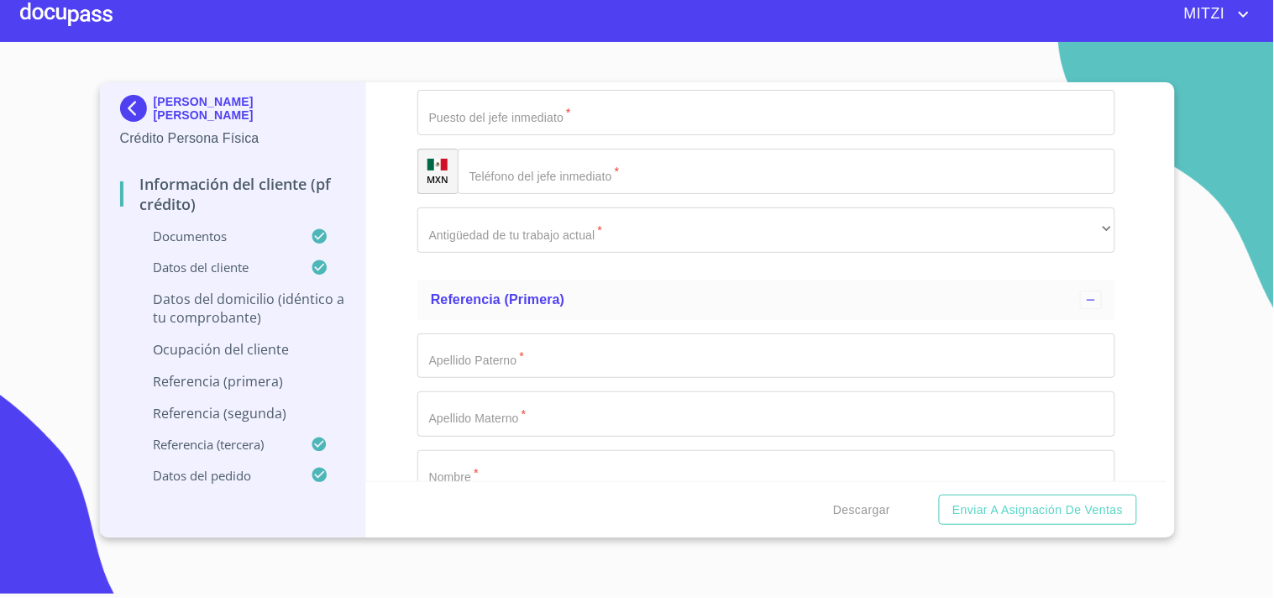
type input "30000"
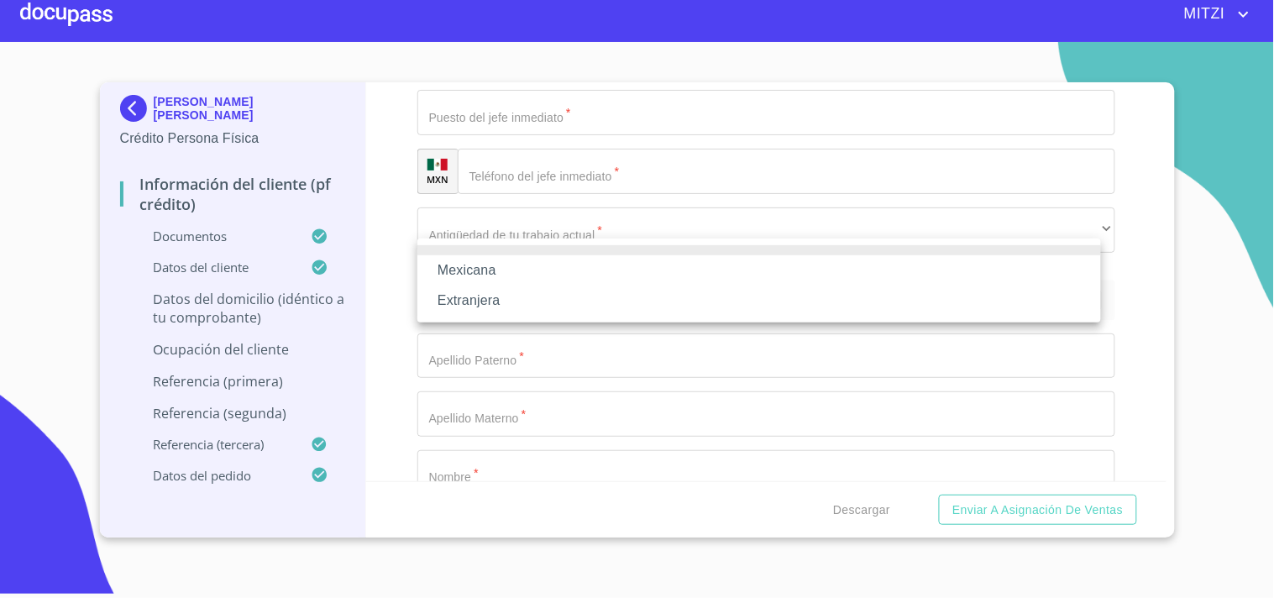
click at [552, 281] on li "Mexicana" at bounding box center [758, 270] width 683 height 30
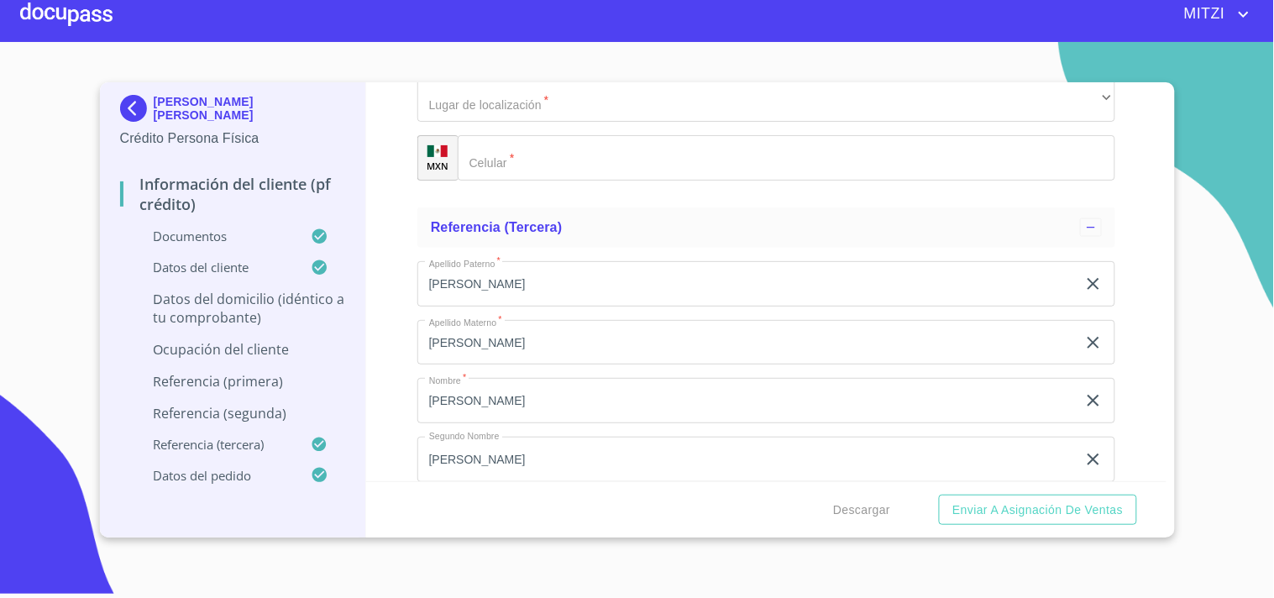
scroll to position [8795, 0]
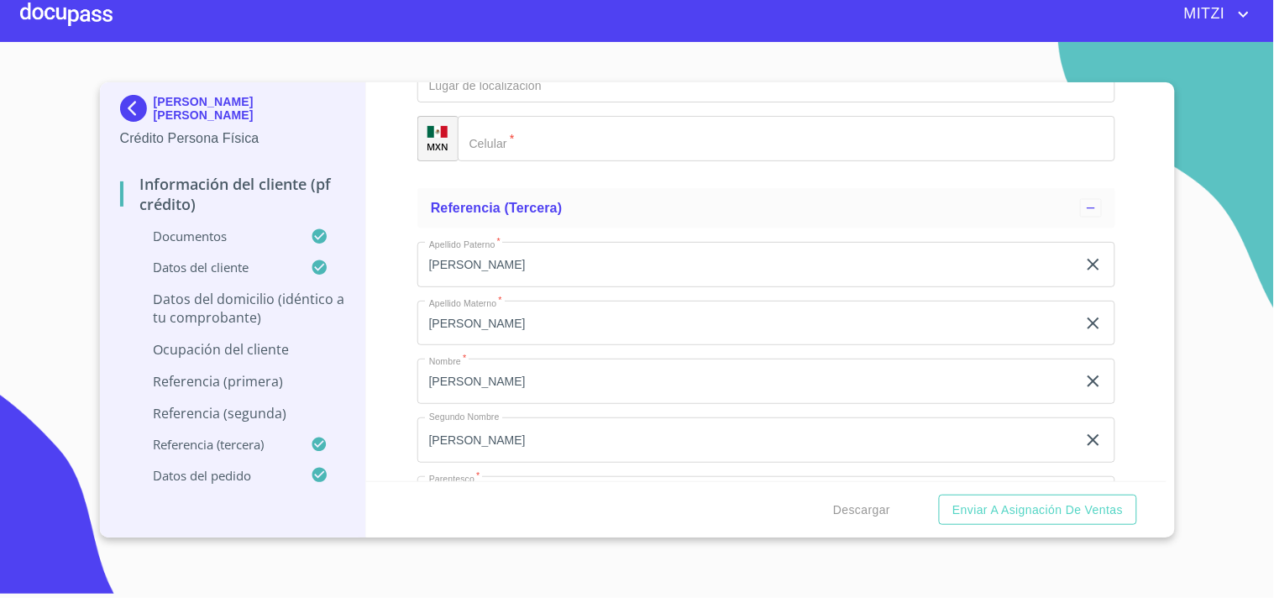
type input "[PERSON_NAME]"
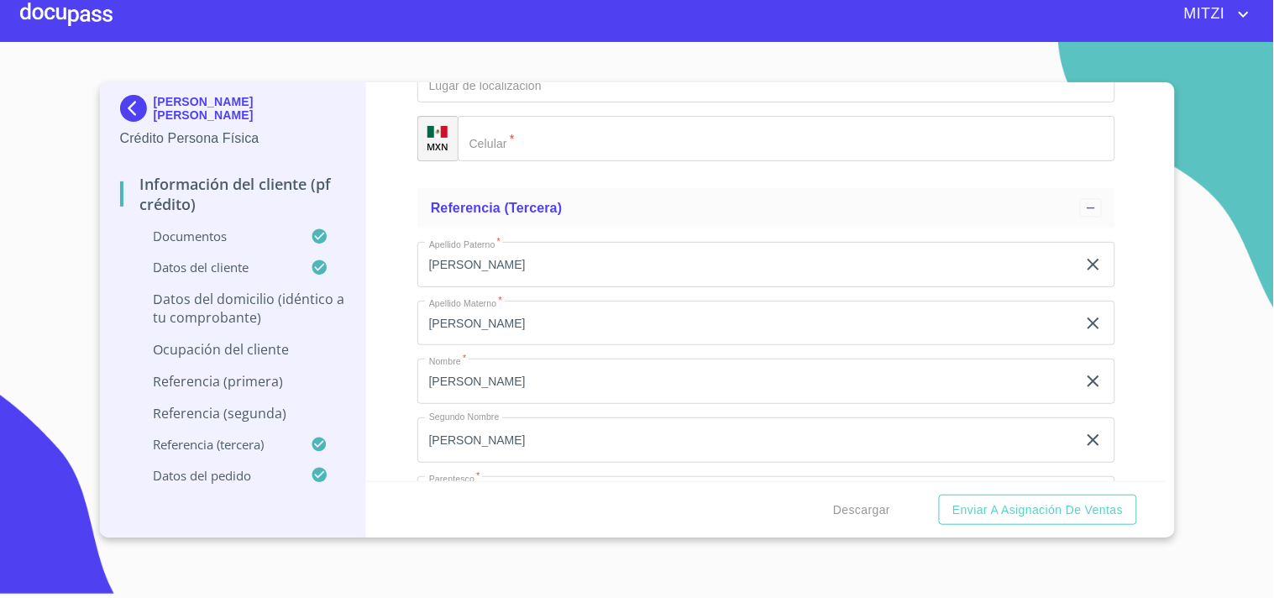
type input "[PERSON_NAME]"
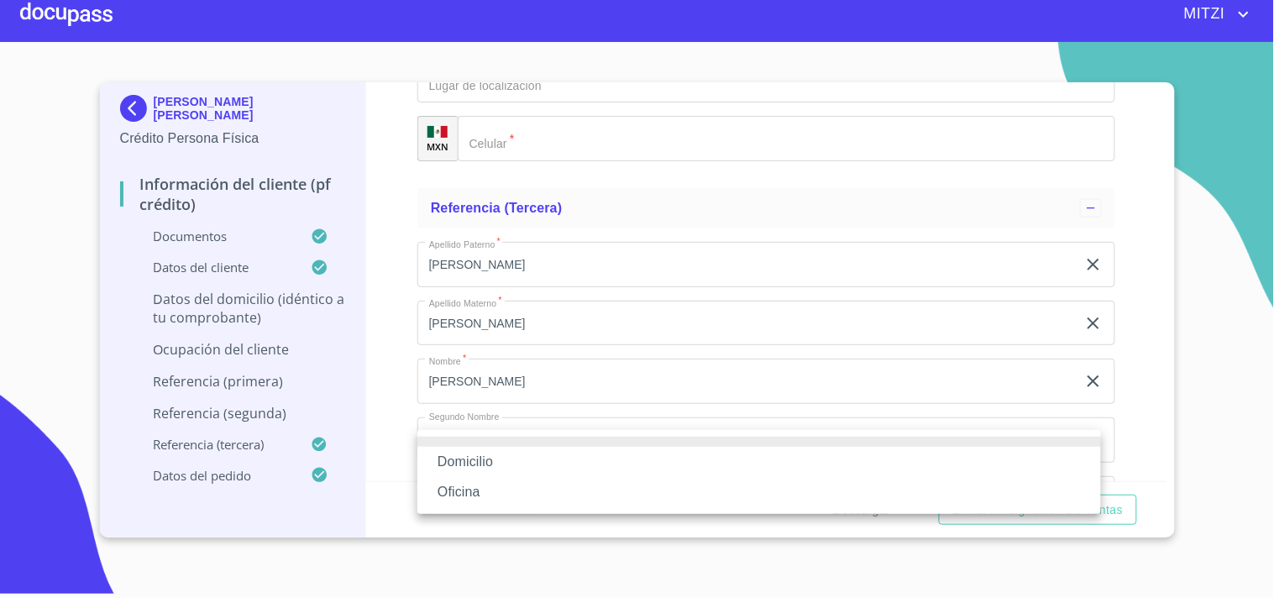
click at [464, 456] on li "Domicilio" at bounding box center [758, 462] width 683 height 30
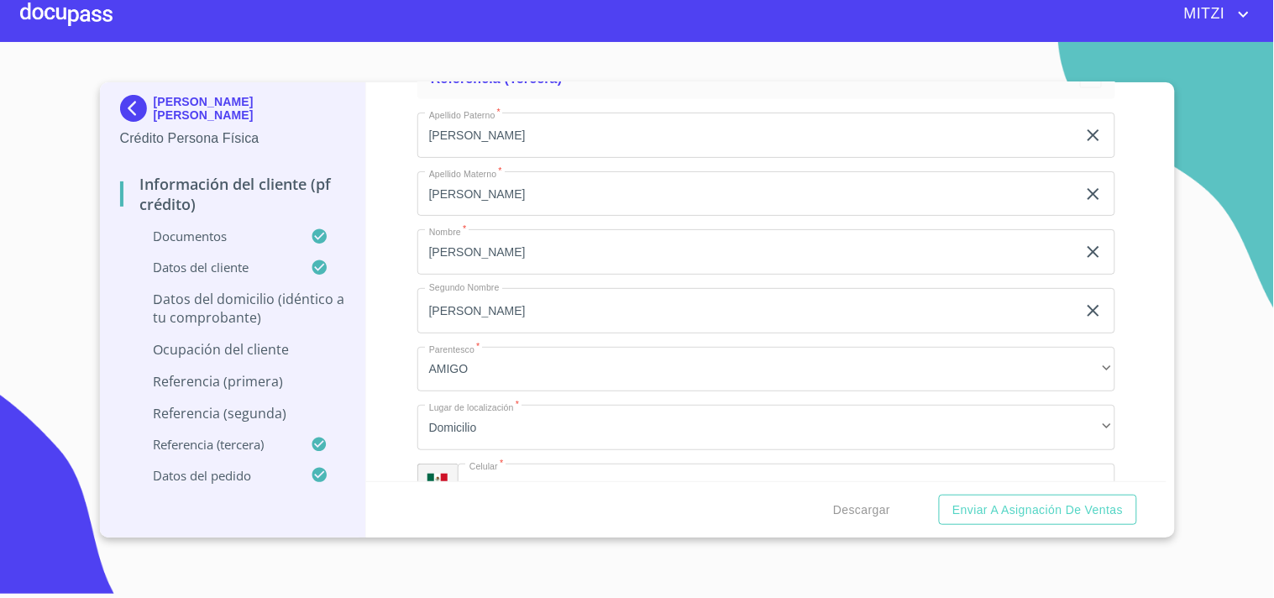
scroll to position [8944, 0]
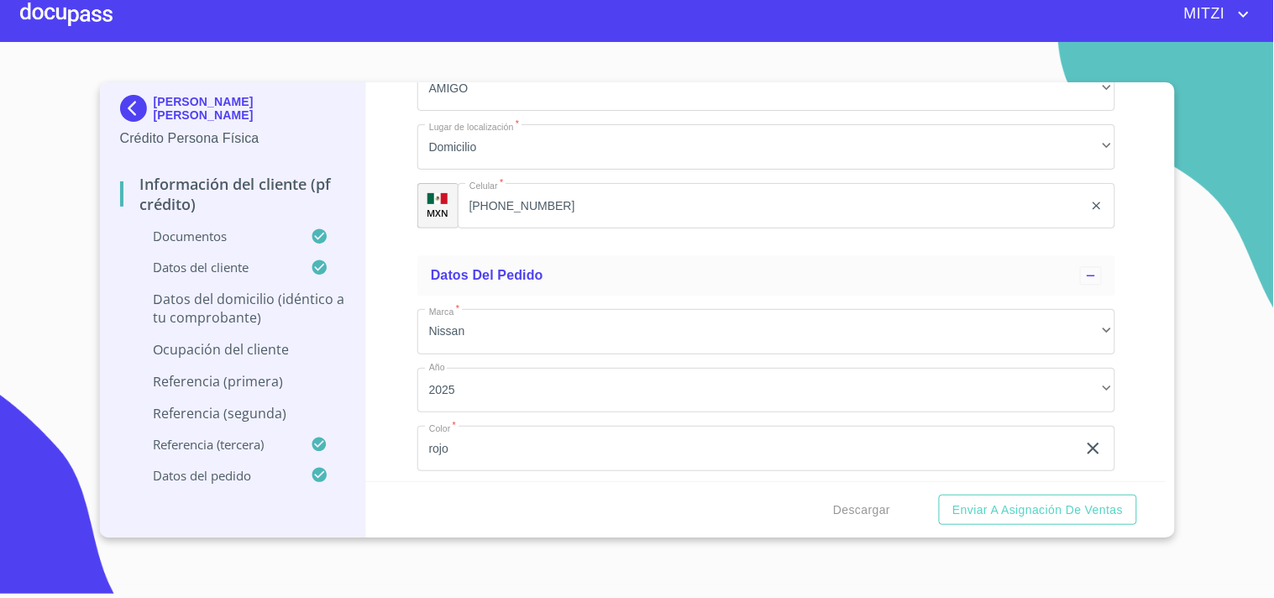
scroll to position [9205, 0]
type input "[PHONE_NUMBER]"
type input "[PERSON_NAME]"
type input "R"
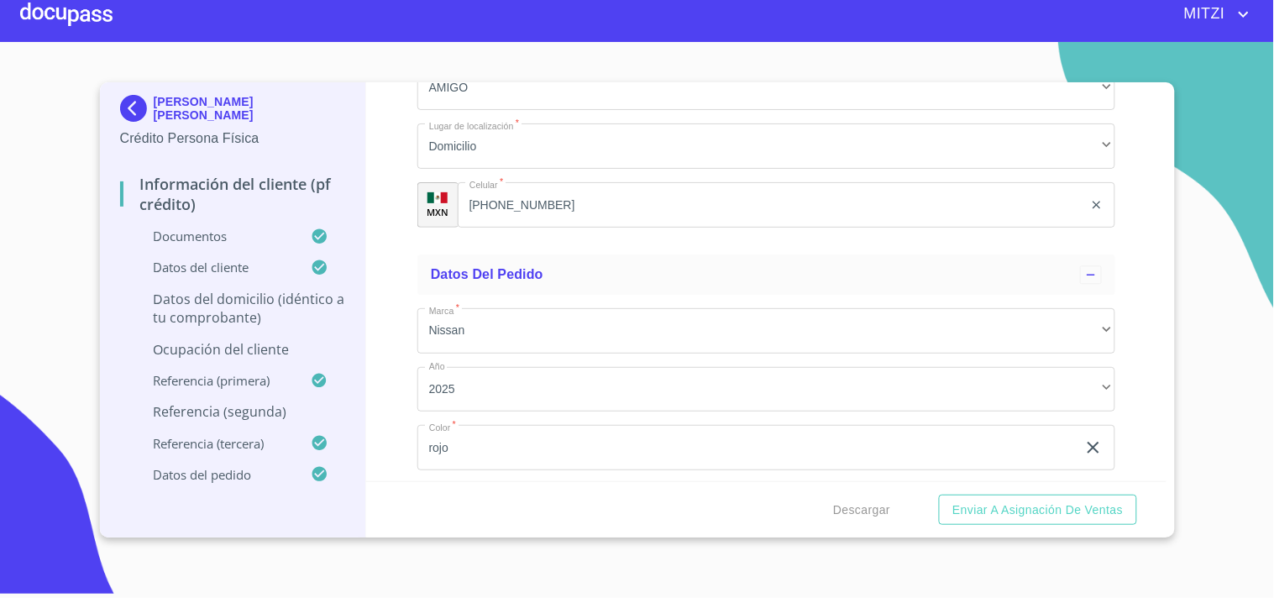
type input "[PERSON_NAME]"
type input "PEZO"
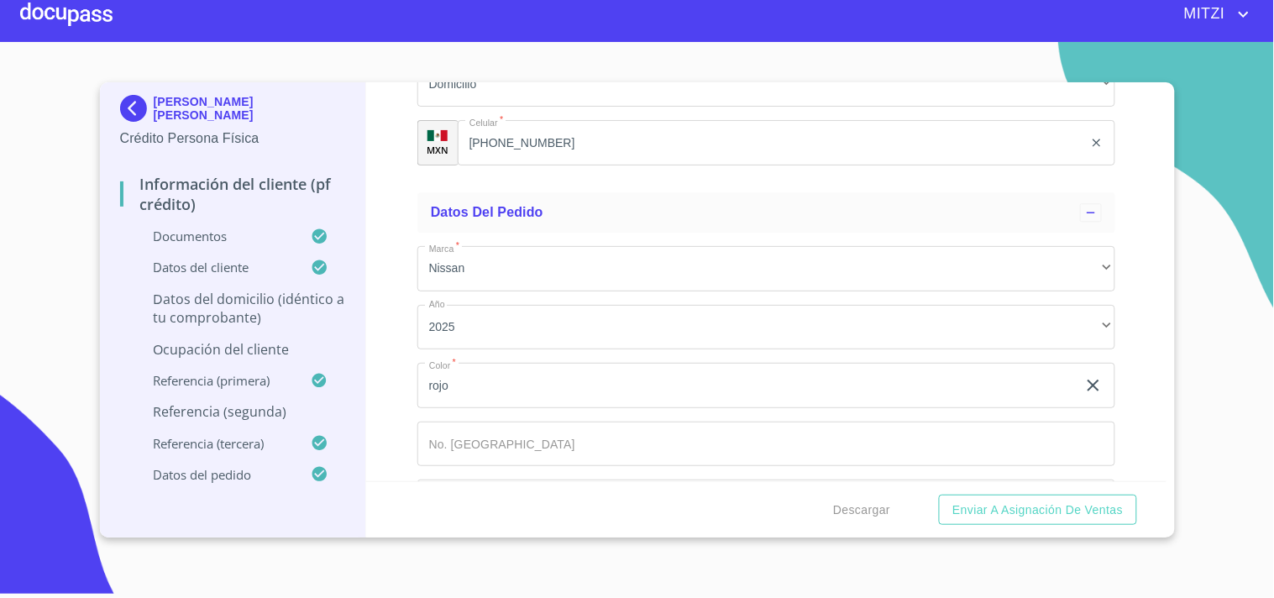
scroll to position [9298, 0]
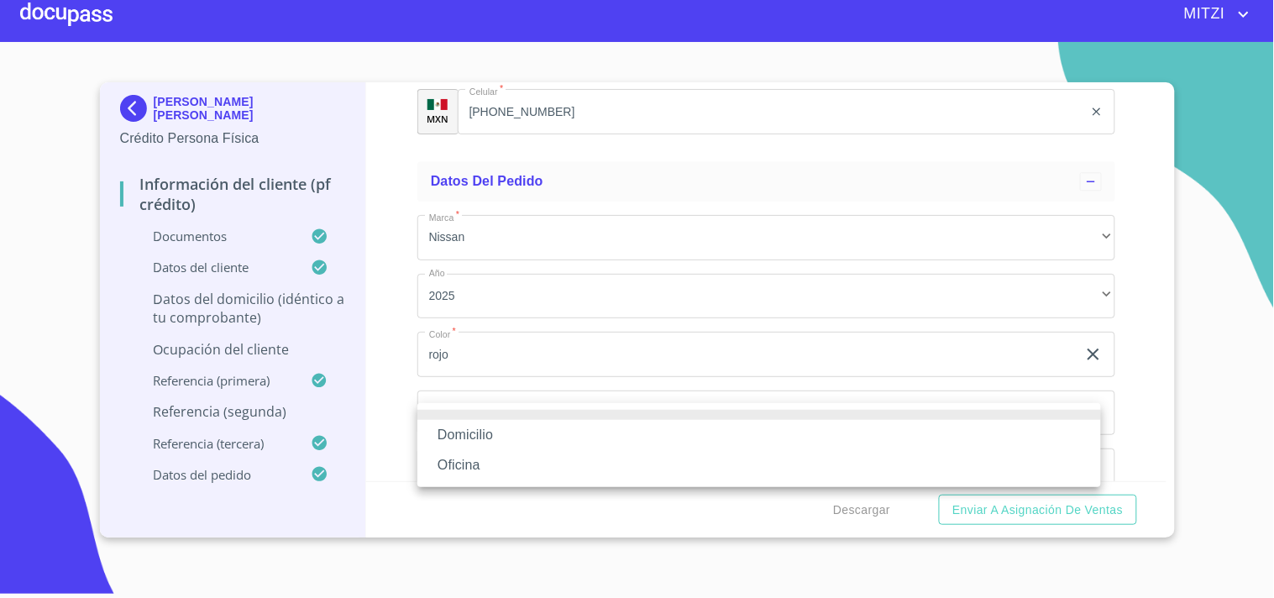
click at [519, 425] on li "Domicilio" at bounding box center [758, 435] width 683 height 30
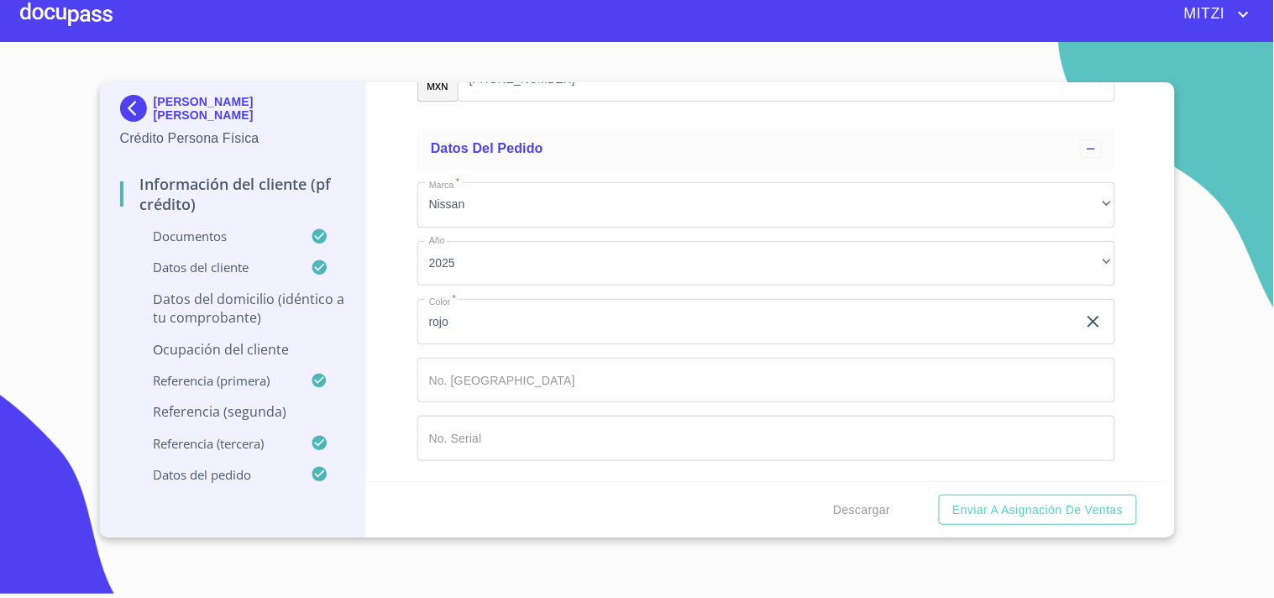
scroll to position [9410, 0]
type input "[PHONE_NUMBER]"
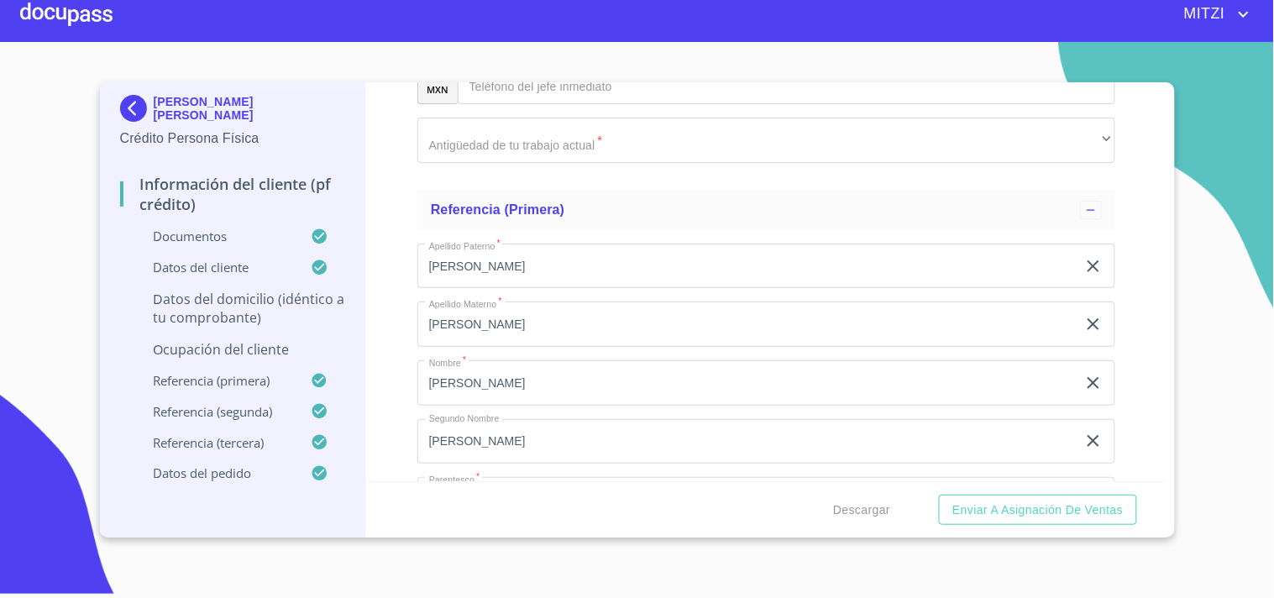
scroll to position [7821, 0]
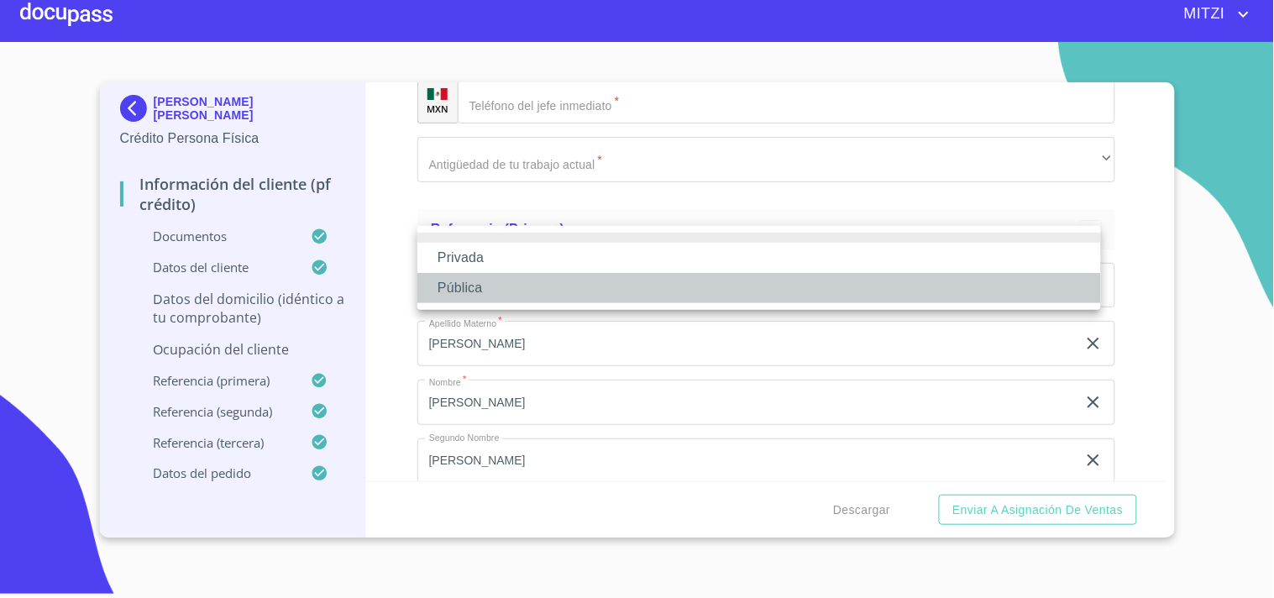
click at [445, 278] on li "Pública" at bounding box center [758, 288] width 683 height 30
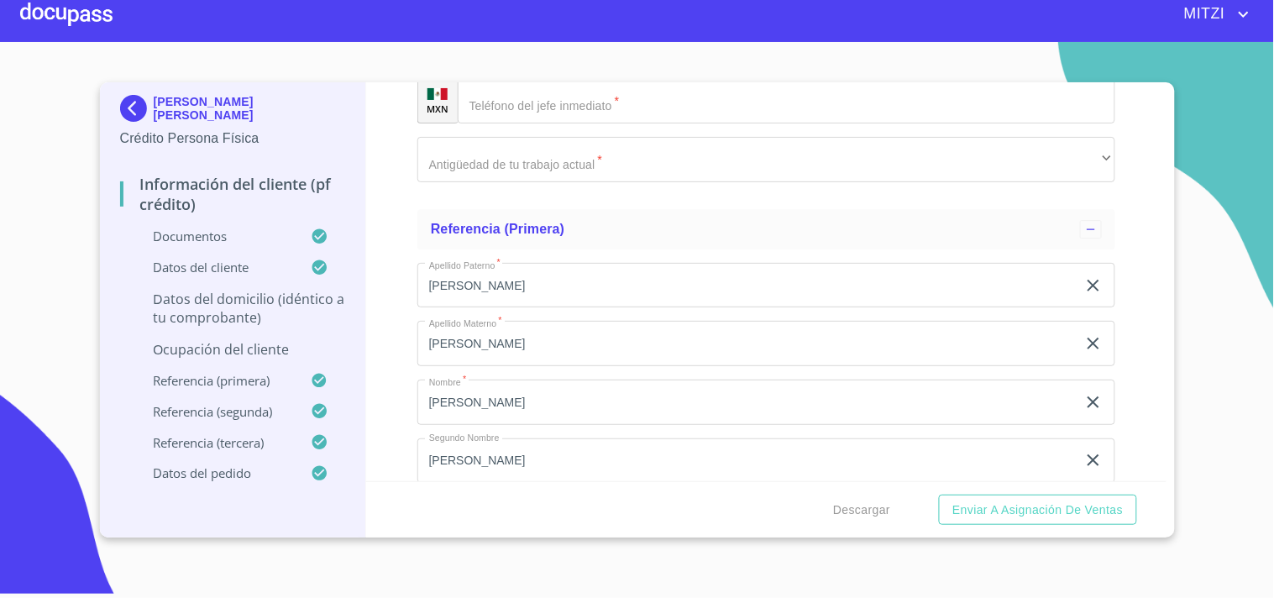
type input "U"
type input "EDUCACIÓN"
paste input "[PHONE_NUMBER]"
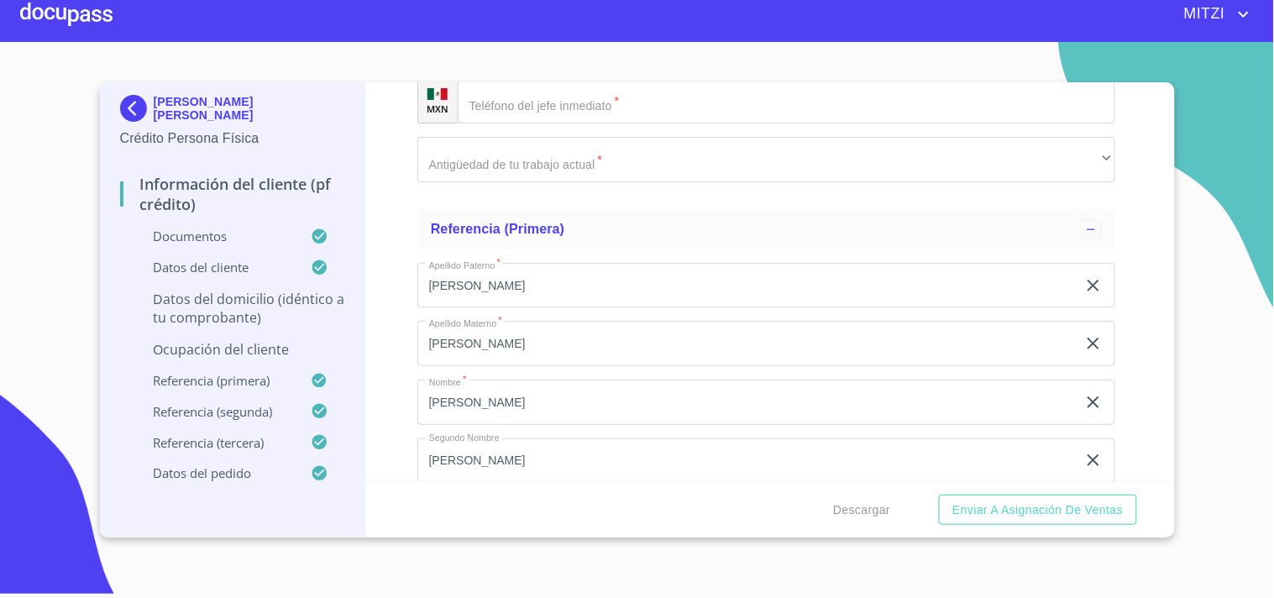
drag, startPoint x: 491, startPoint y: 362, endPoint x: 507, endPoint y: 364, distance: 16.0
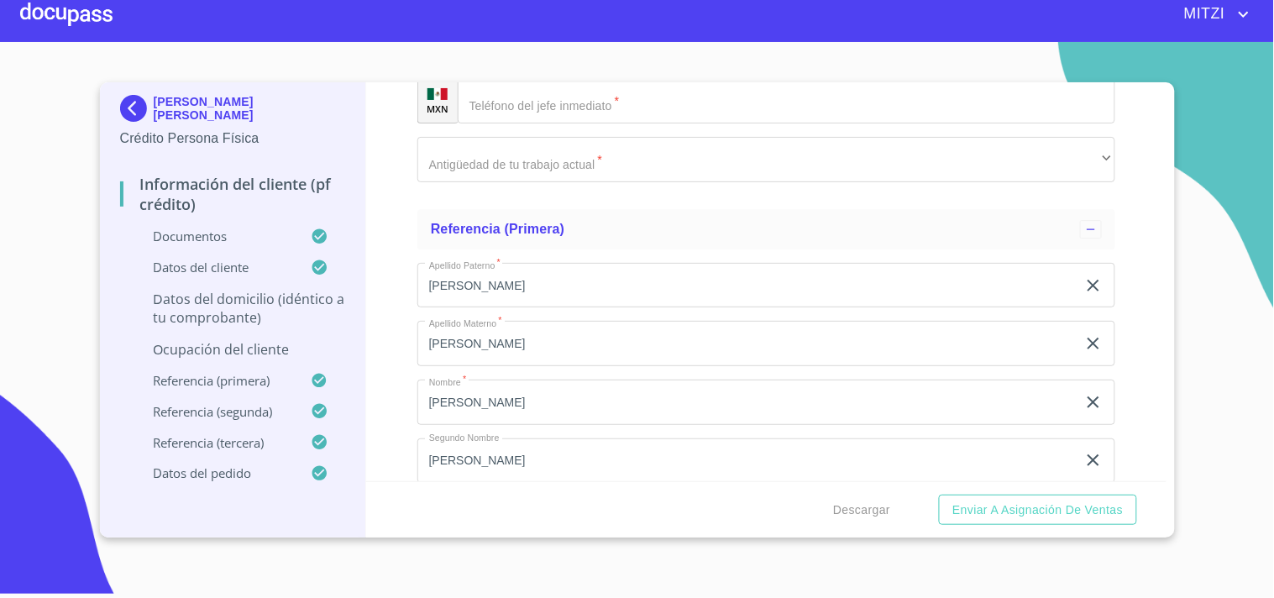
drag, startPoint x: 638, startPoint y: 366, endPoint x: 0, endPoint y: 158, distance: 671.3
click at [0, 160] on section "[PERSON_NAME] [PERSON_NAME] Crédito Persona Física Información del cliente (PF …" at bounding box center [637, 313] width 1274 height 543
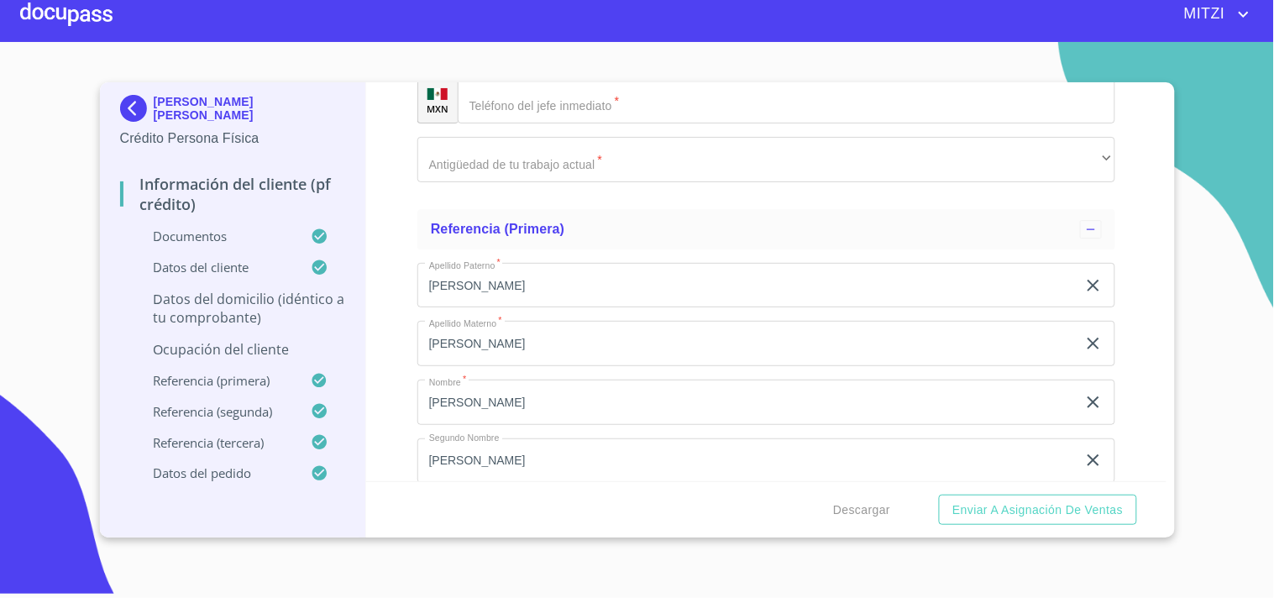
type input "[PHONE_NUMBER]"
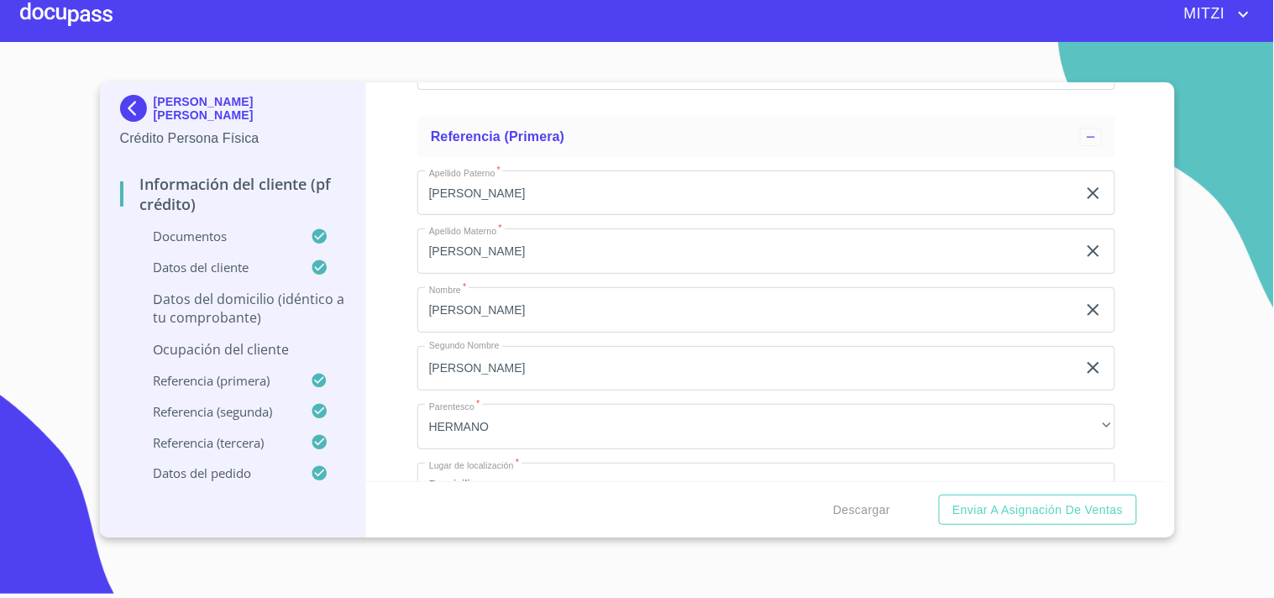
scroll to position [7914, 0]
type input "[PERSON_NAME]"
type input "976"
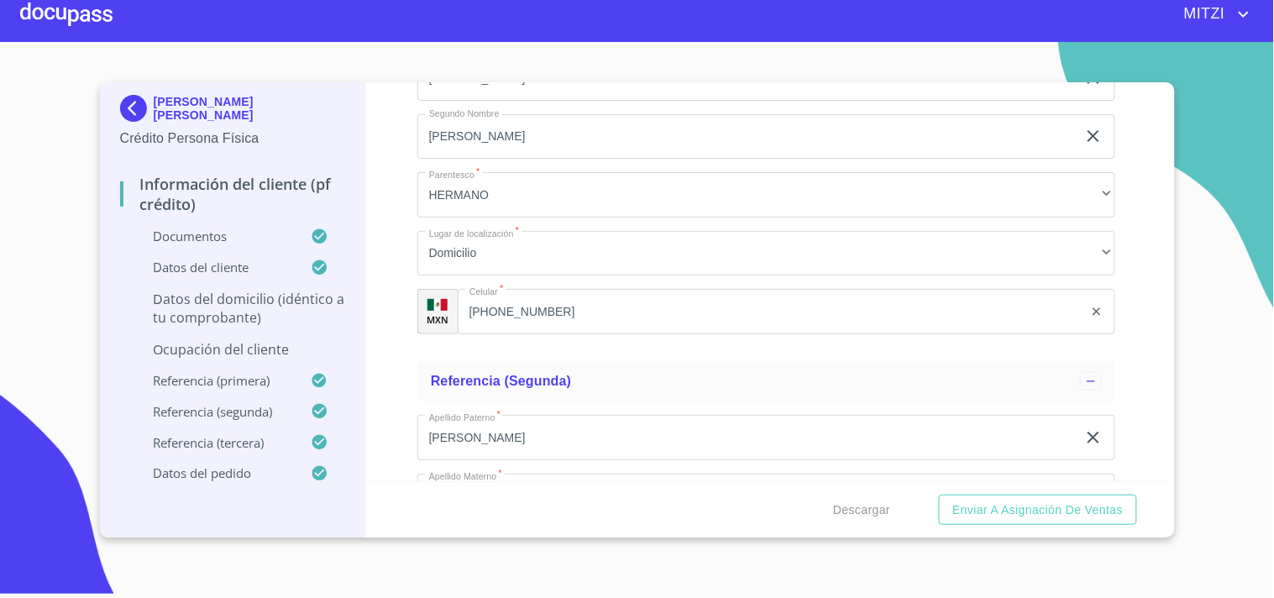
scroll to position [8193, 0]
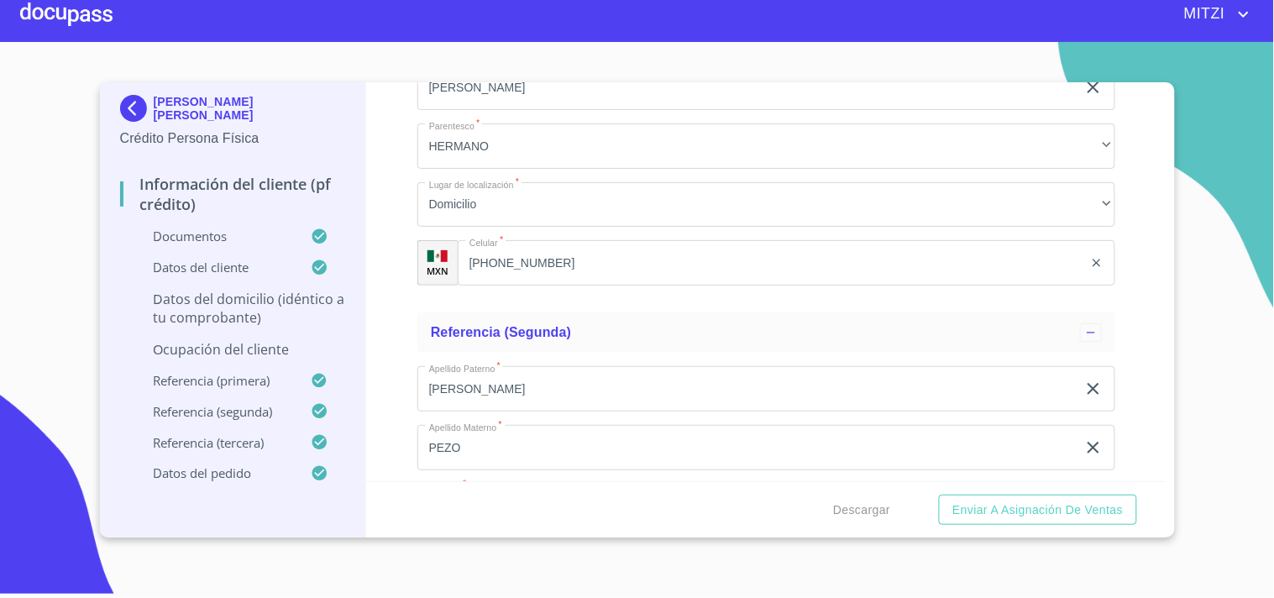
type input "AMERICANA"
type input "44100"
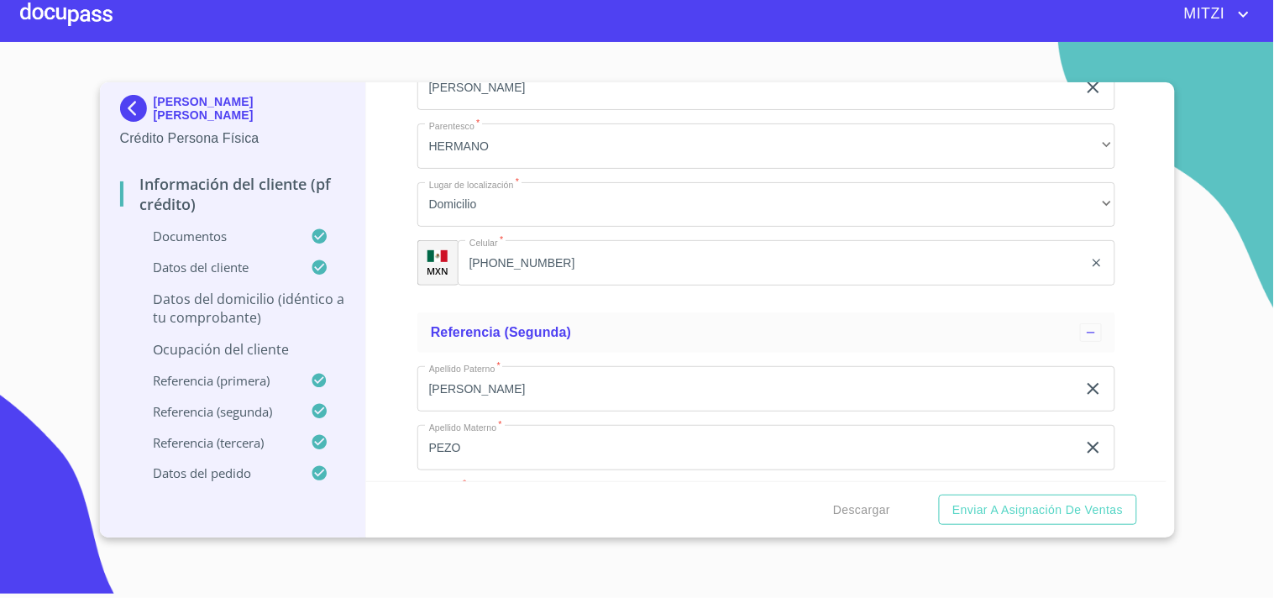
type input "[GEOGRAPHIC_DATA]"
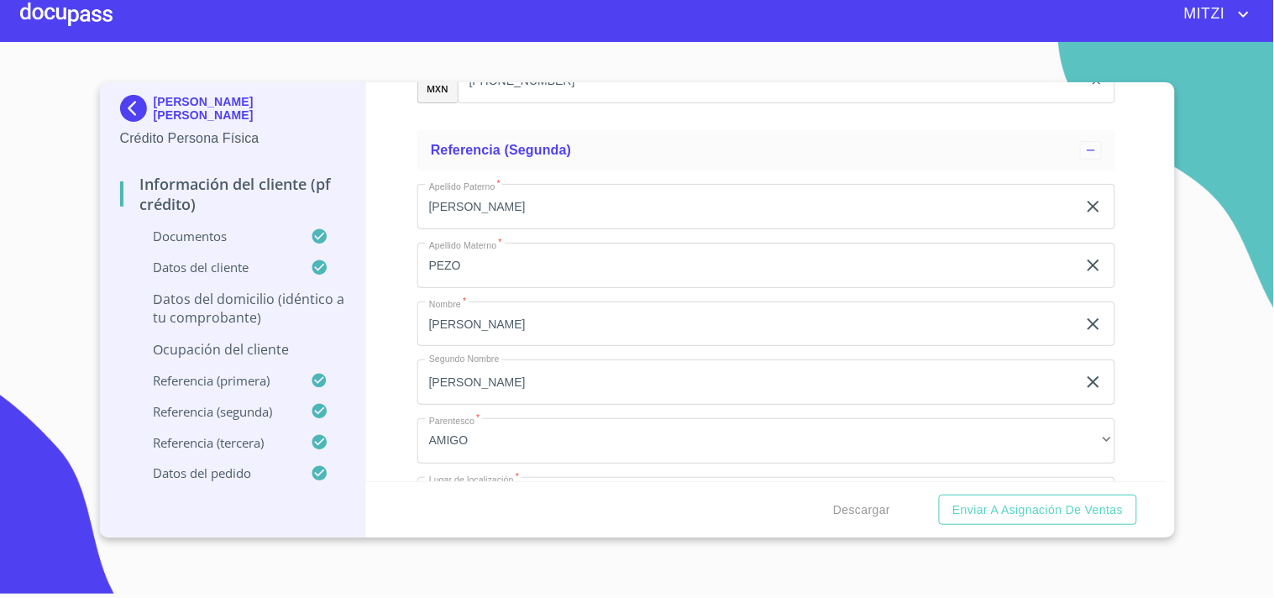
scroll to position [8381, 0]
paste input "[PHONE_NUMBER]"
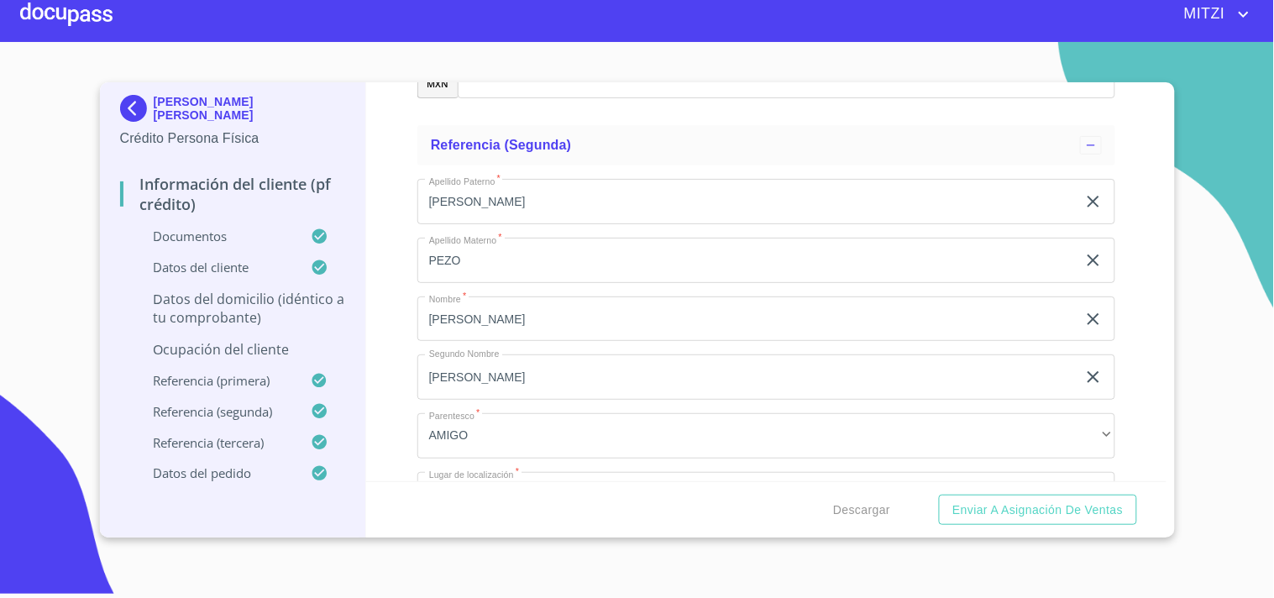
type input "[PHONE_NUMBER]"
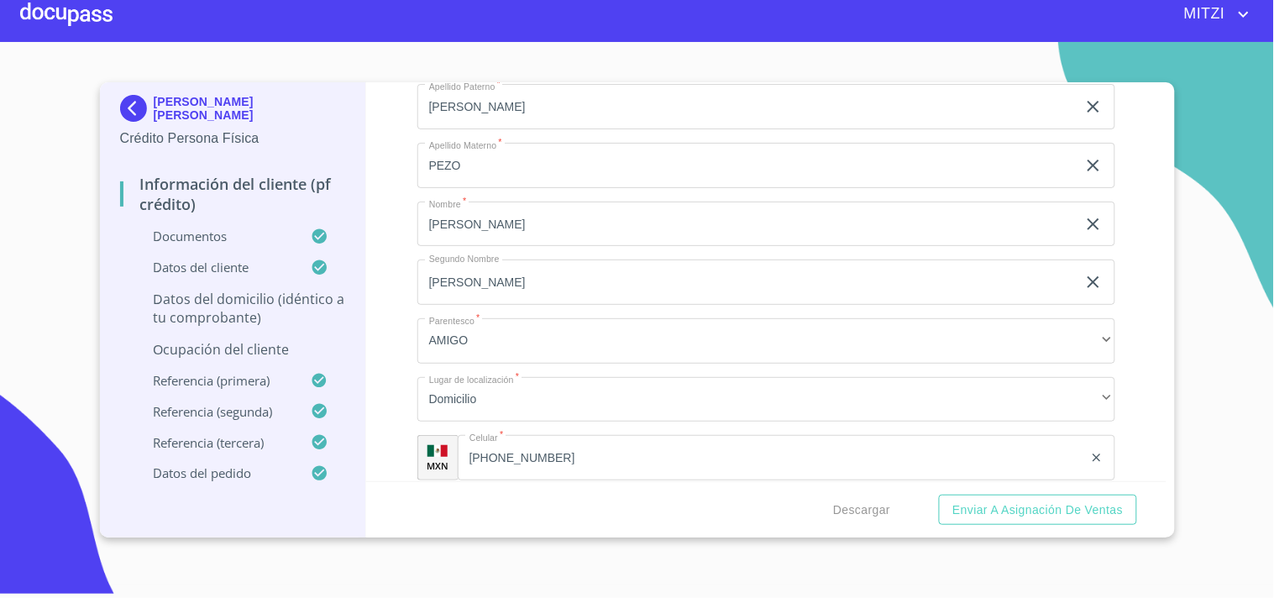
scroll to position [8511, 0]
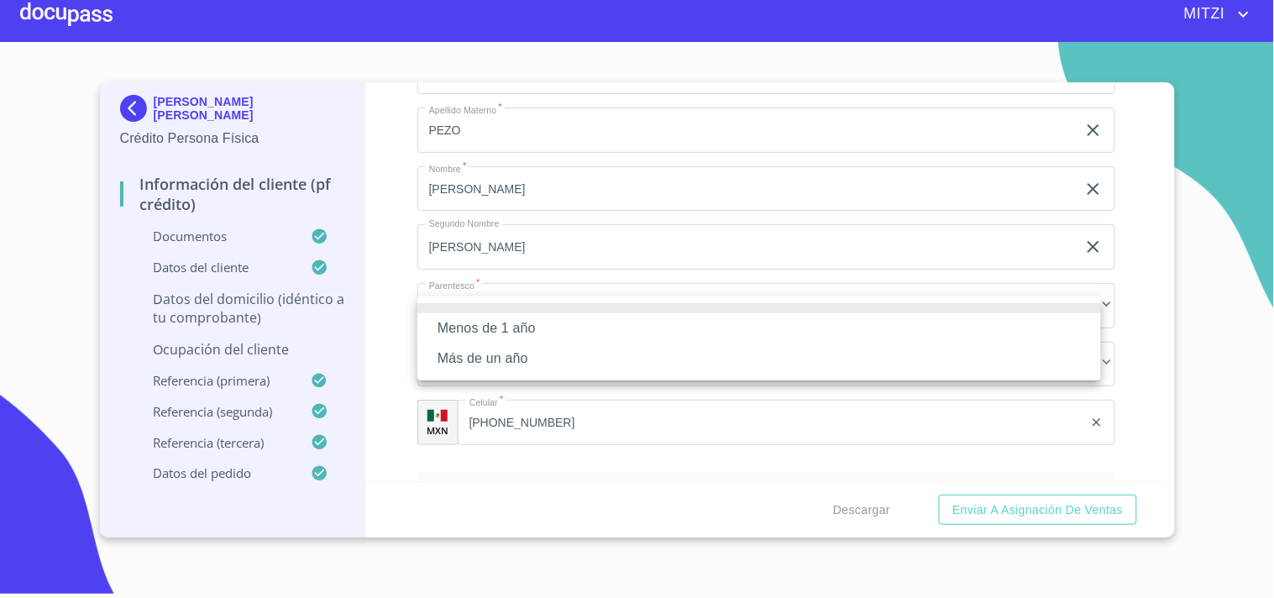
click at [532, 354] on li "Más de un año" at bounding box center [758, 358] width 683 height 30
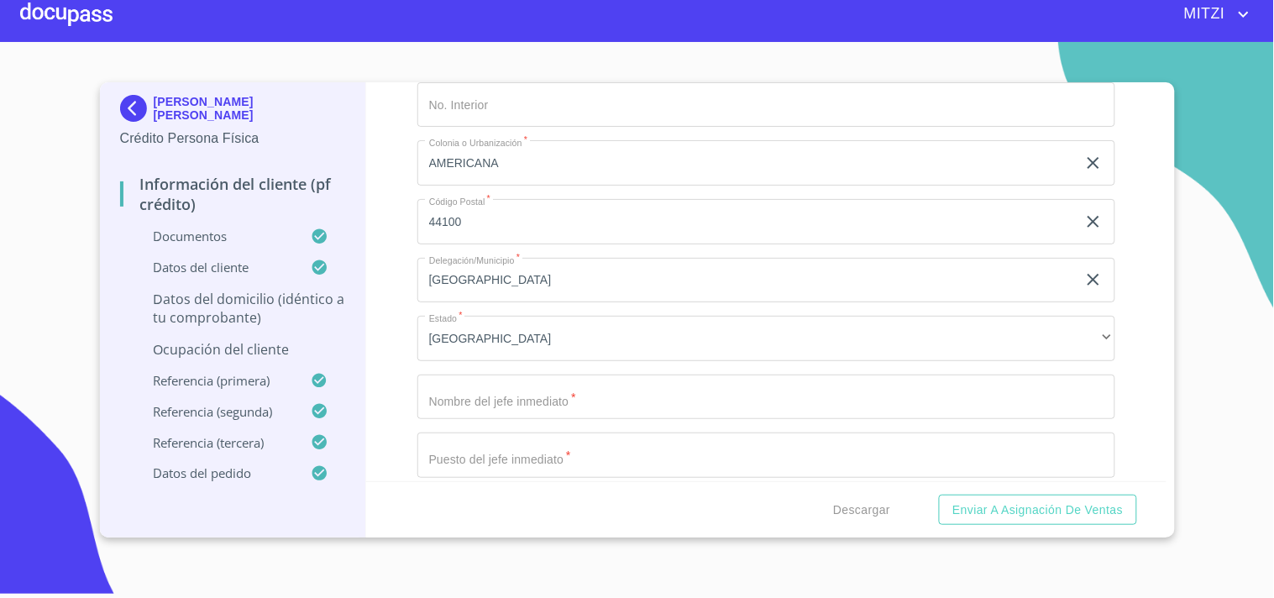
scroll to position [7370, 0]
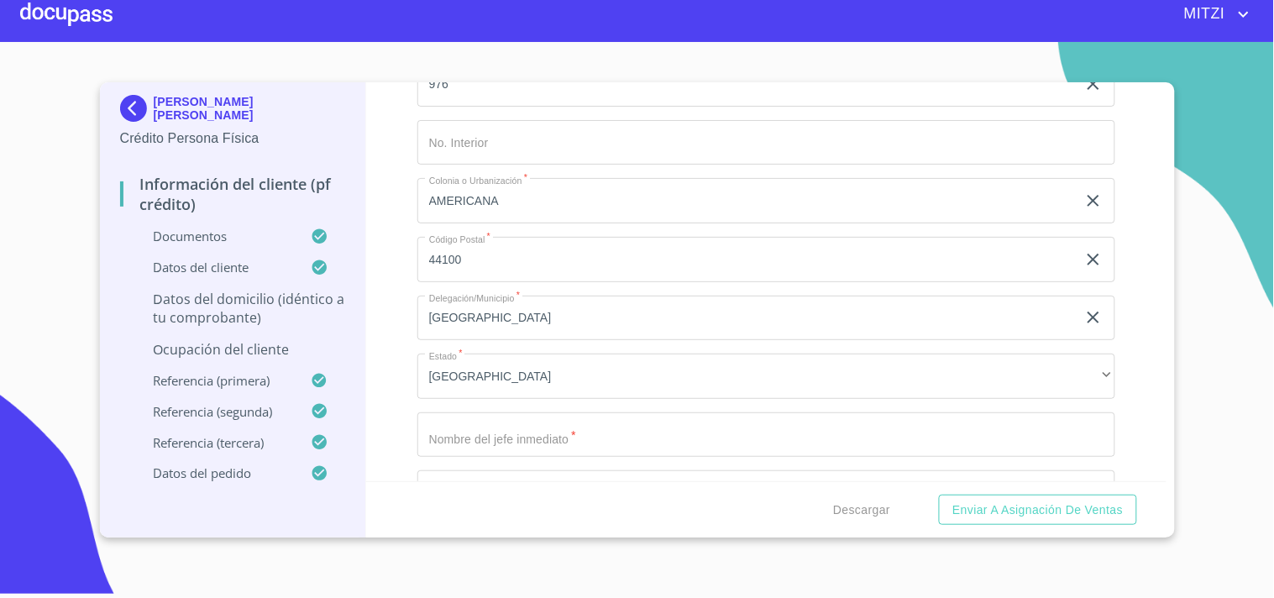
type input "[GEOGRAPHIC_DATA]"
